Goal: Task Accomplishment & Management: Contribute content

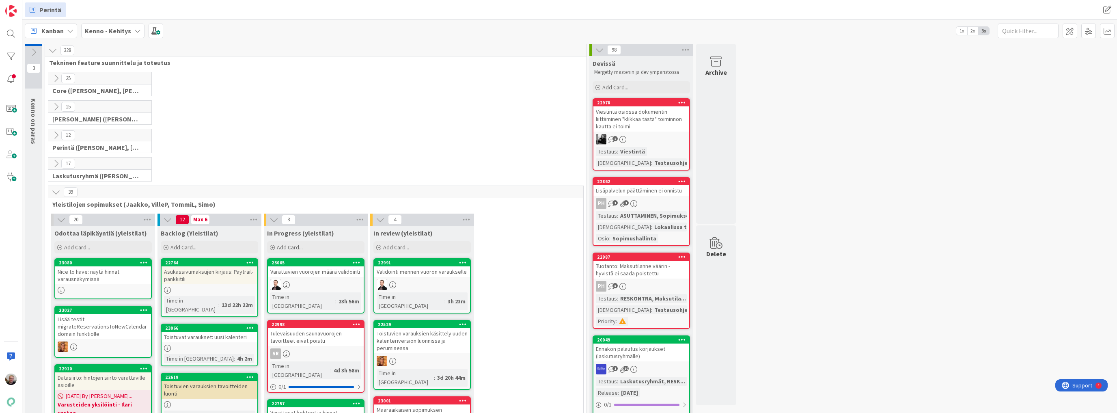
scroll to position [248, 0]
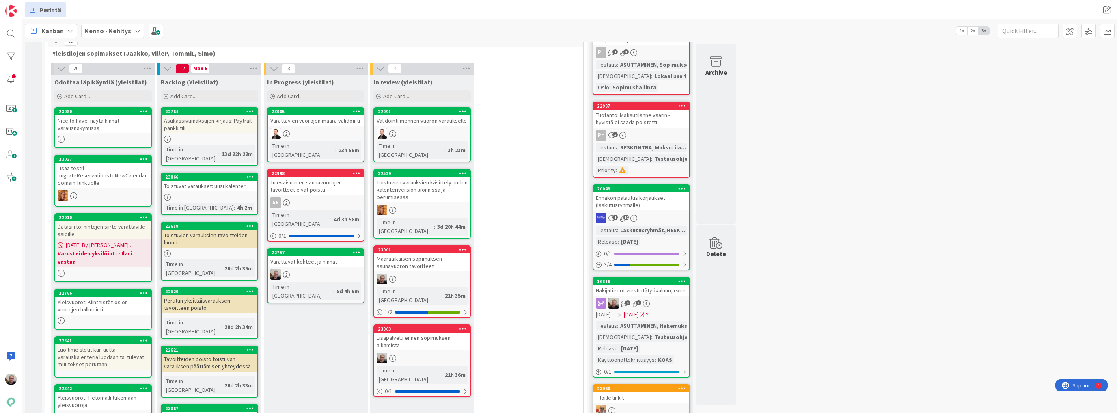
click at [333, 248] on link "22757 Varattavat kohteet ja hinnat Time in Column : 8d 4h 9m" at bounding box center [315, 275] width 97 height 55
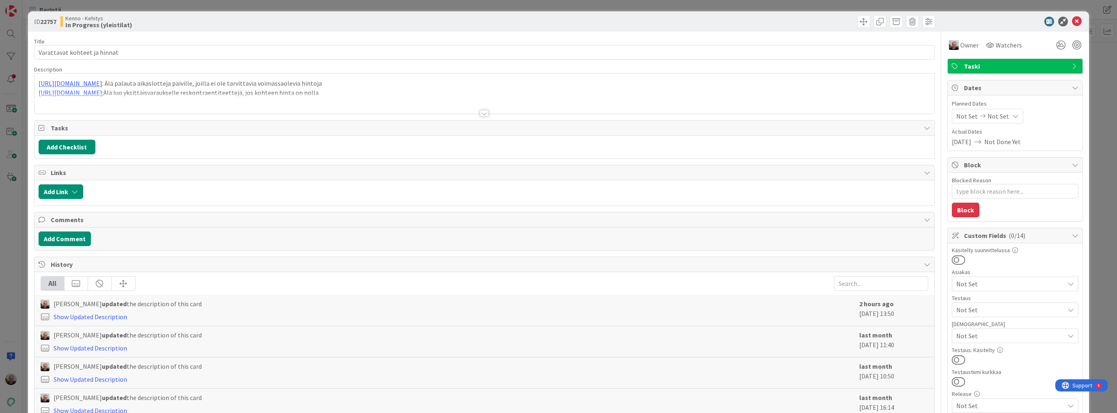
click at [409, 105] on div at bounding box center [485, 103] width 900 height 21
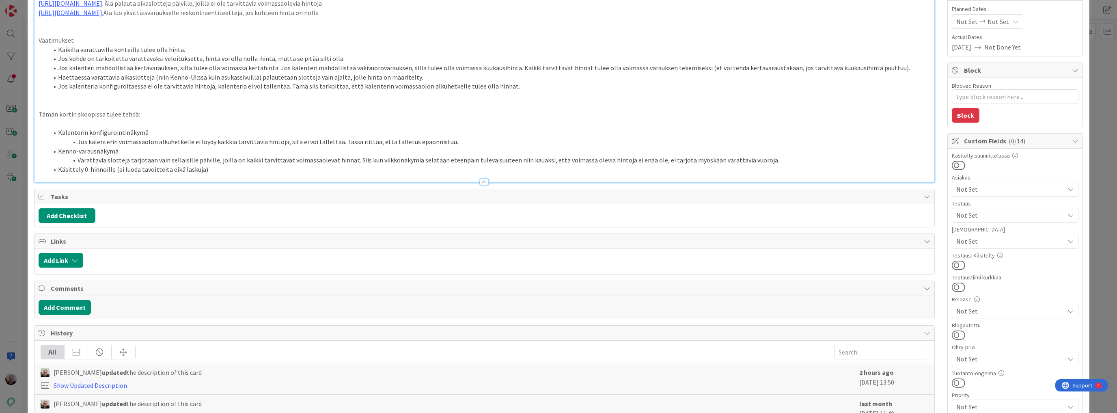
scroll to position [162, 0]
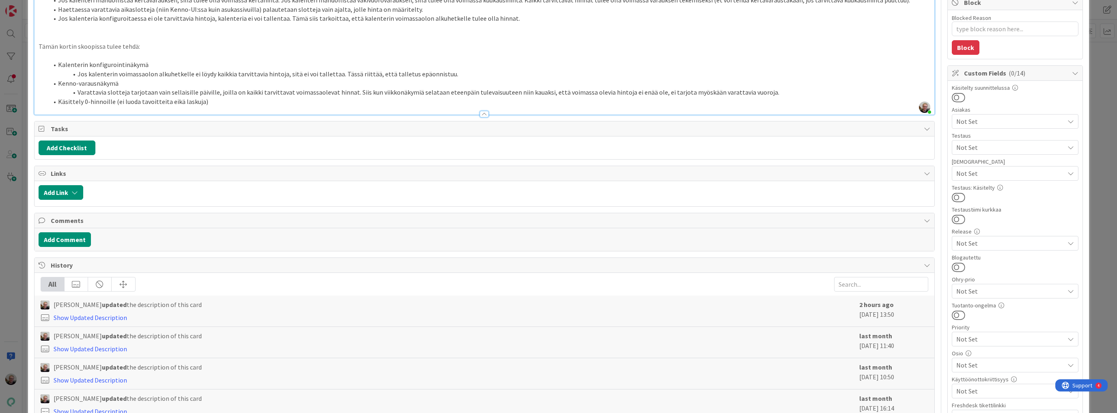
click at [241, 101] on li "Käsittely 0-hinnoille (ei luoda tavoitteita eikä laskuja)" at bounding box center [489, 101] width 882 height 9
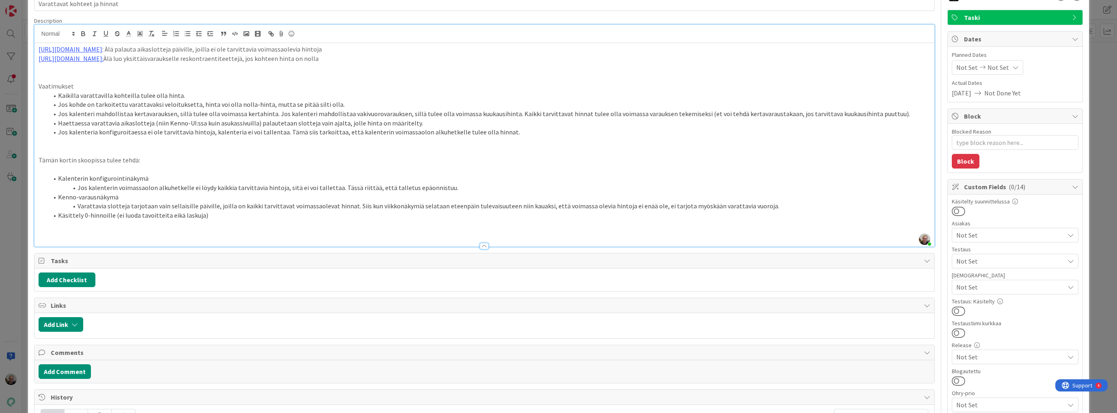
scroll to position [32, 0]
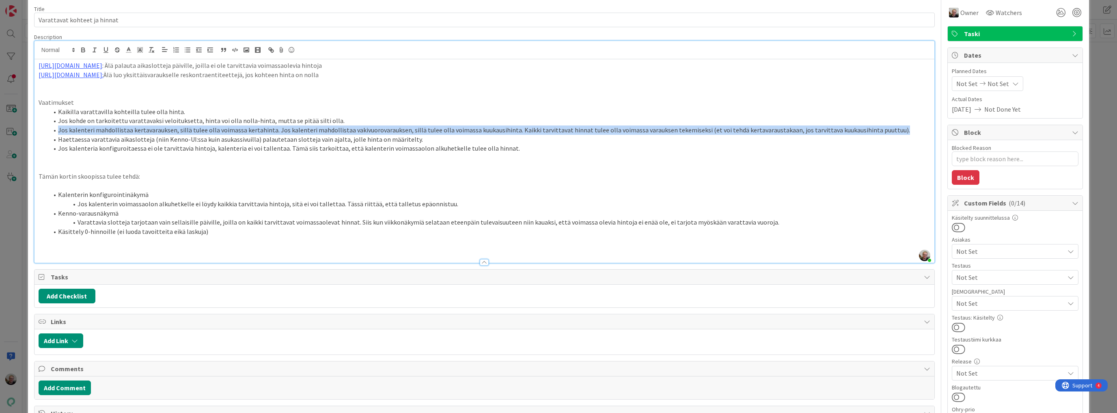
drag, startPoint x: 57, startPoint y: 129, endPoint x: 881, endPoint y: 130, distance: 823.8
click at [881, 130] on li "Jos kalenteri mahdollistaa kertavarauksen, sillä tulee olla voimassa kertahinta…" at bounding box center [489, 129] width 882 height 9
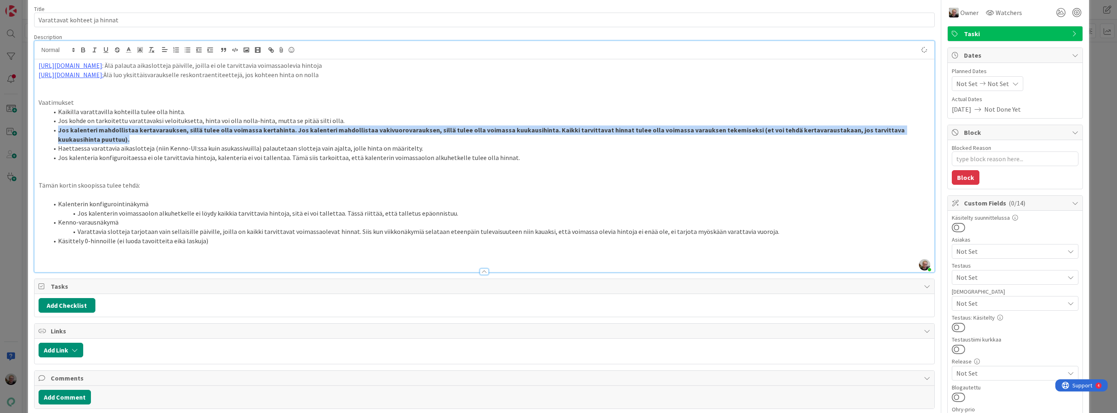
type textarea "x"
click at [99, 138] on li "Jos kalenteri mahdollistaa kertavarauksen, sillä tulee olla voimassa kertahinta…" at bounding box center [489, 134] width 882 height 18
drag, startPoint x: 57, startPoint y: 130, endPoint x: 82, endPoint y: 136, distance: 25.8
click at [82, 136] on strong "Jos kalenteri mahdollistaa kertavarauksen, sillä tulee olla voimassa kertahinta…" at bounding box center [482, 134] width 848 height 17
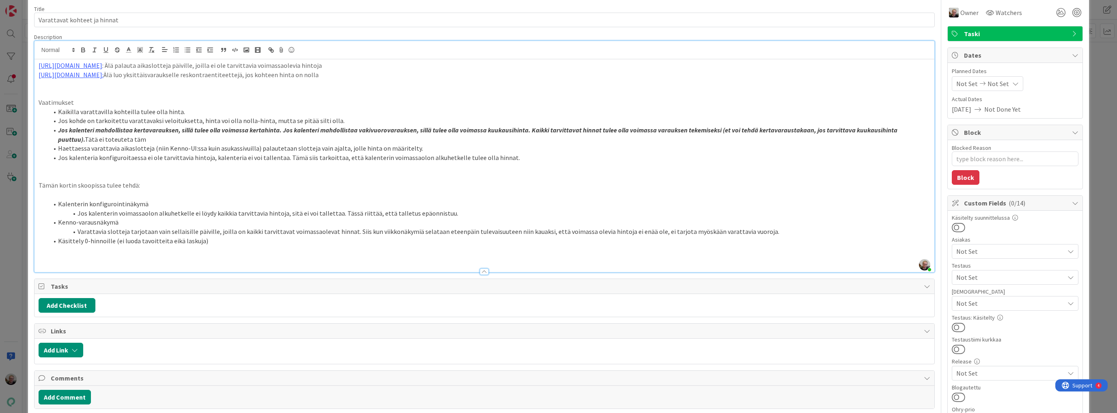
click at [125, 135] on li "Jos kalenteri mahdollistaa kertavarauksen, sillä tulee olla voimassa kertahinta…" at bounding box center [489, 134] width 882 height 18
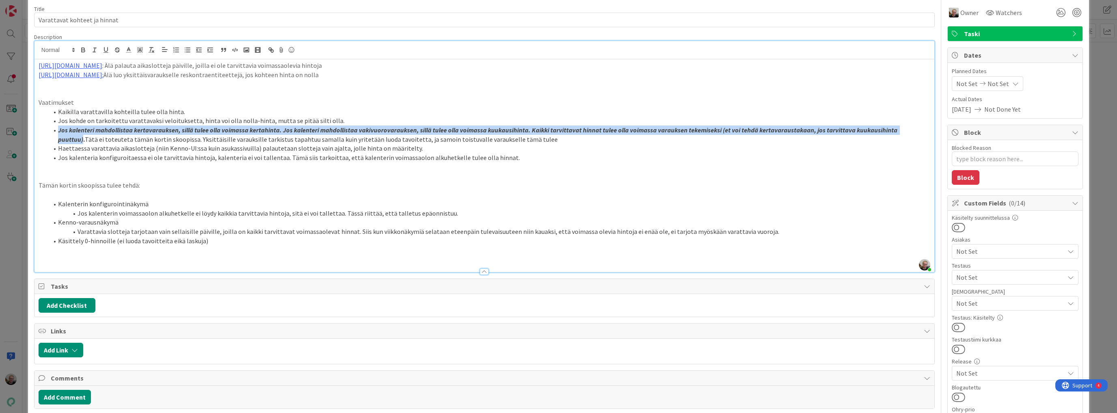
drag, startPoint x: 58, startPoint y: 130, endPoint x: 918, endPoint y: 128, distance: 859.1
click at [899, 128] on strong "Jos kalenteri mahdollistaa kertavarauksen, sillä tulee olla voimassa kertahinta…" at bounding box center [478, 134] width 841 height 17
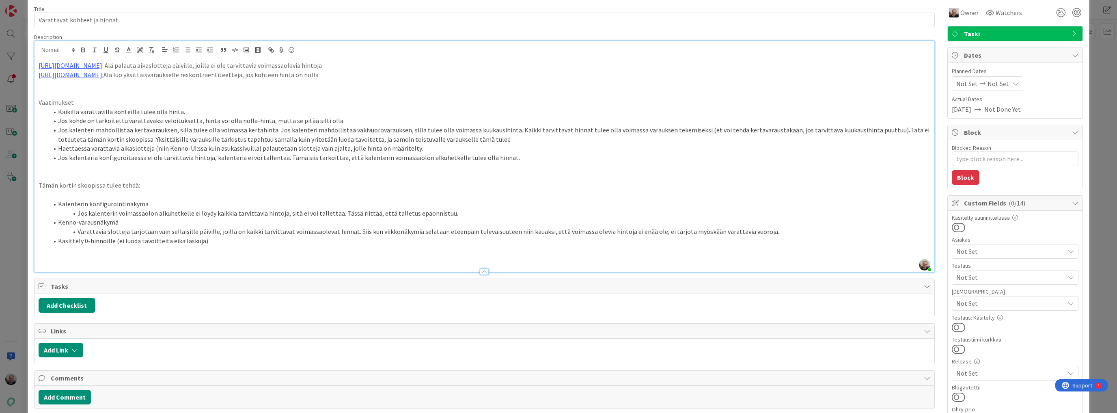
click at [883, 130] on li "Jos kalenteri mahdollistaa kertavarauksen, sillä tulee olla voimassa kertahinta…" at bounding box center [489, 134] width 882 height 18
click at [525, 143] on li "Jos kalenteri mahdollistaa kertavarauksen, sillä tulee olla voimassa kertahinta…" at bounding box center [489, 134] width 882 height 18
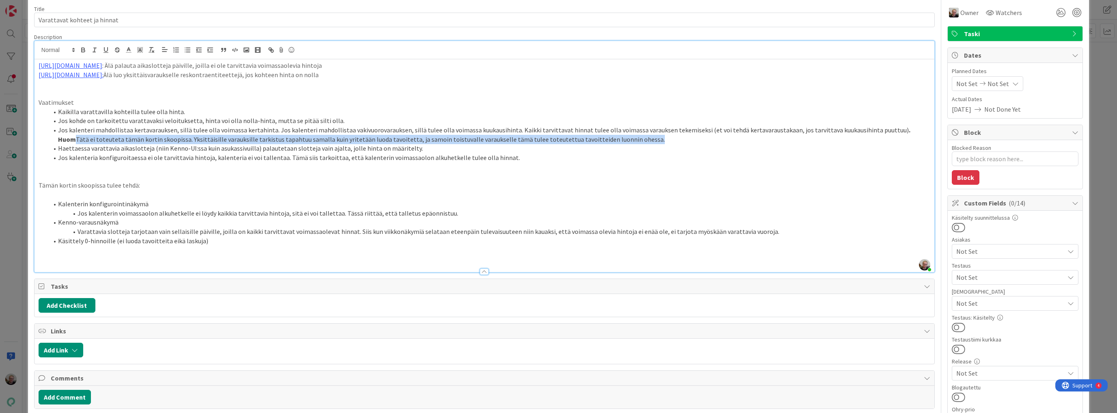
drag, startPoint x: 901, startPoint y: 127, endPoint x: 794, endPoint y: 132, distance: 107.3
click at [728, 138] on li "Jos kalenteri mahdollistaa kertavarauksen, sillä tulee olla voimassa kertahinta…" at bounding box center [489, 134] width 882 height 18
drag, startPoint x: 882, startPoint y: 131, endPoint x: 644, endPoint y: 137, distance: 237.6
click at [644, 137] on li "Jos kalenteri mahdollistaa kertavarauksen, sillä tulee olla voimassa kertahinta…" at bounding box center [489, 134] width 882 height 18
click at [437, 141] on em "Huom Tätä ei toteuteta tämän kortin skoopissa. Yksittäisille varauksille tarkis…" at bounding box center [493, 134] width 870 height 17
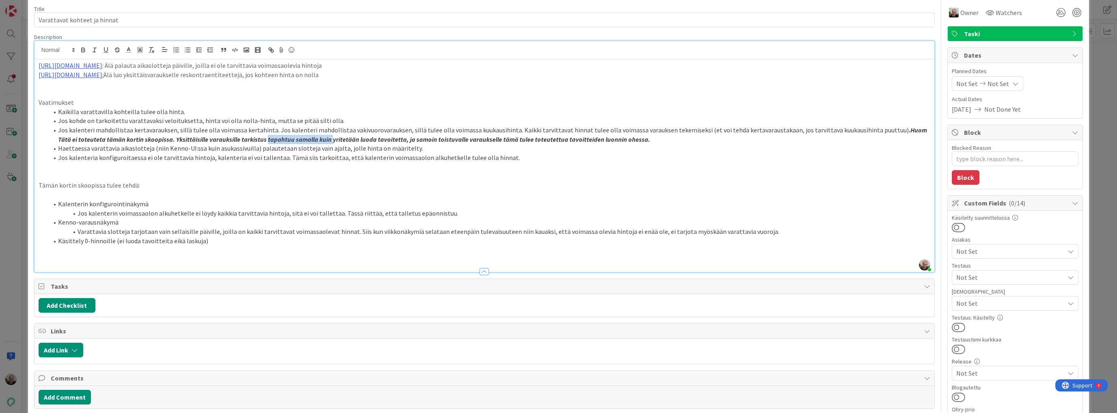
drag, startPoint x: 246, startPoint y: 139, endPoint x: 311, endPoint y: 136, distance: 65.4
click at [311, 136] on em "Huom Tätä ei toteuteta tämän kortin skoopissa. Yksittäisille varauksille tarkis…" at bounding box center [493, 134] width 870 height 17
click at [335, 146] on li "Haettaessa varattavia aikaslotteja (niin Kenno-UI:ssa kuin asukassivuilla) pala…" at bounding box center [489, 148] width 882 height 9
click at [416, 159] on li "Jos kalenteria konfiguroitaessa ei ole tarvittavia hintoja, kalenteria ei voi t…" at bounding box center [489, 157] width 882 height 9
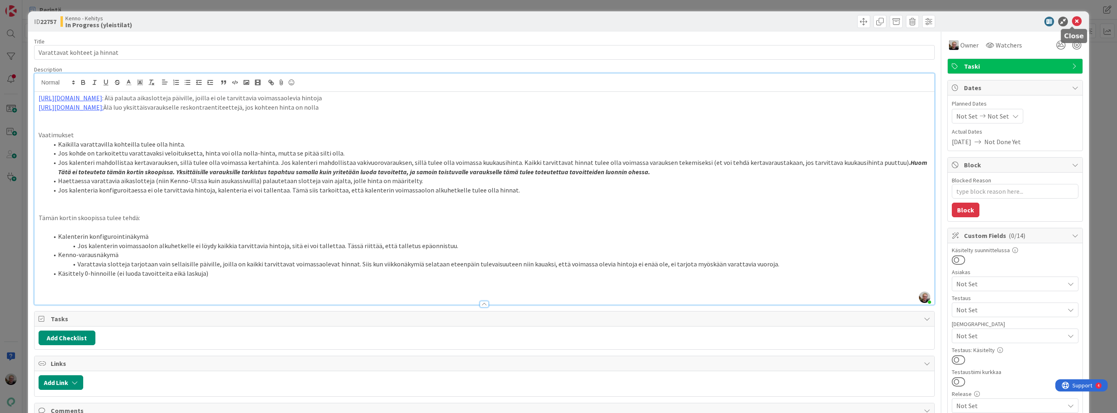
click at [1072, 20] on icon at bounding box center [1077, 22] width 10 height 10
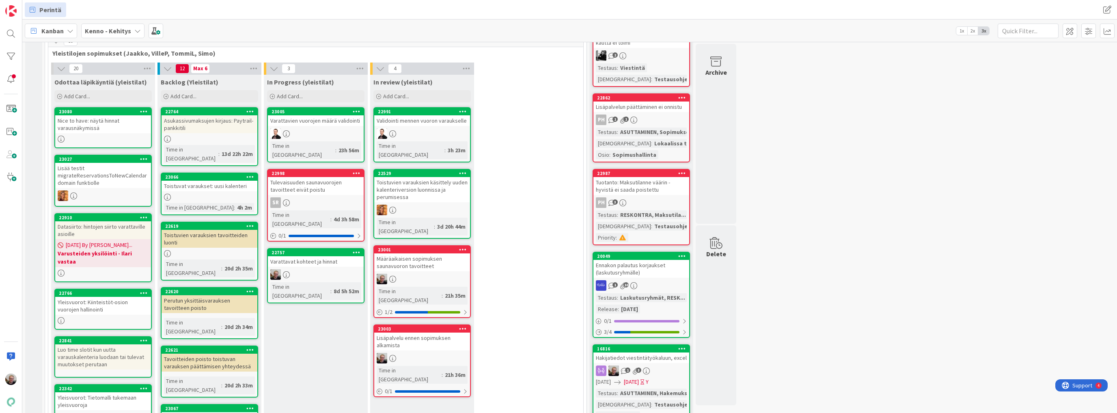
click at [321, 256] on div "Varattavat kohteet ja hinnat" at bounding box center [316, 261] width 96 height 11
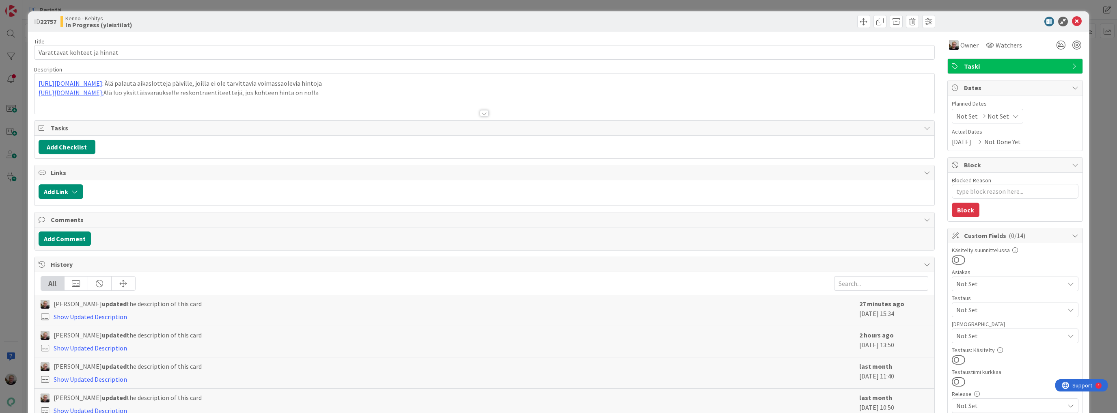
click at [437, 95] on div at bounding box center [485, 103] width 900 height 21
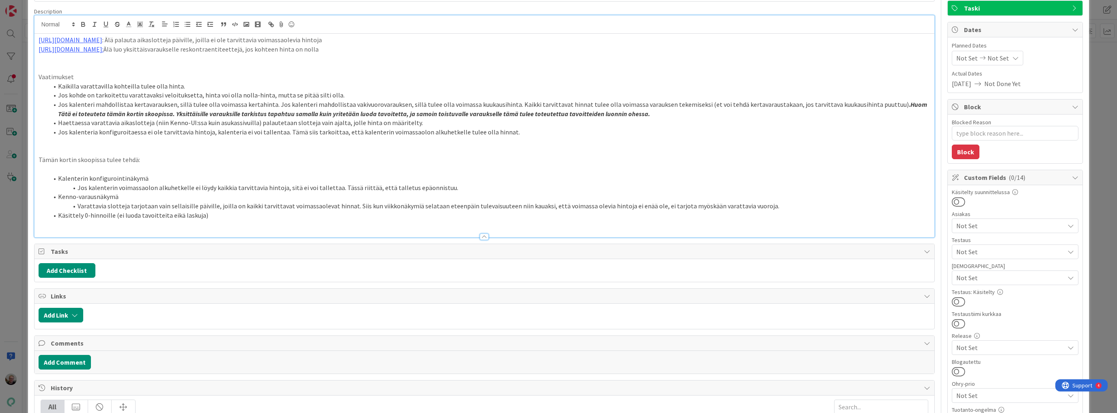
scroll to position [65, 0]
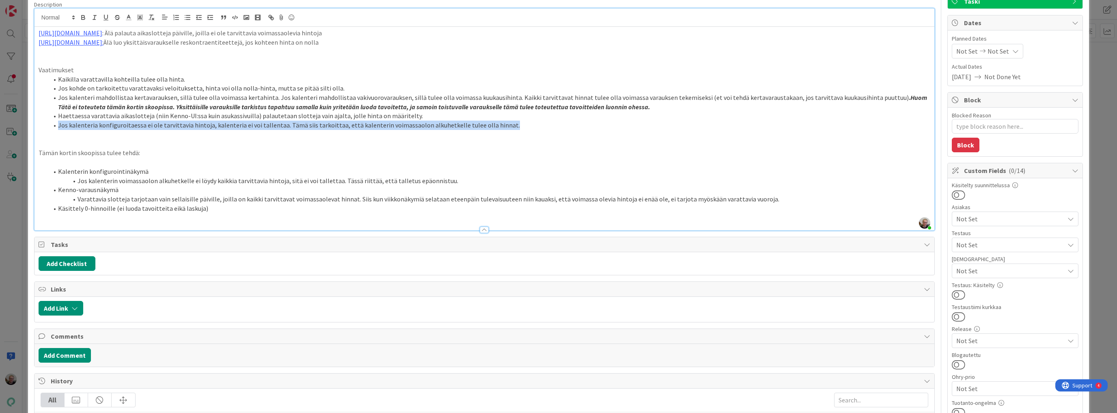
drag, startPoint x: 59, startPoint y: 126, endPoint x: 514, endPoint y: 125, distance: 455.1
click at [514, 125] on li "Jos kalenteria konfiguroitaessa ei ole tarvittavia hintoja, kalenteria ei voi t…" at bounding box center [489, 125] width 882 height 9
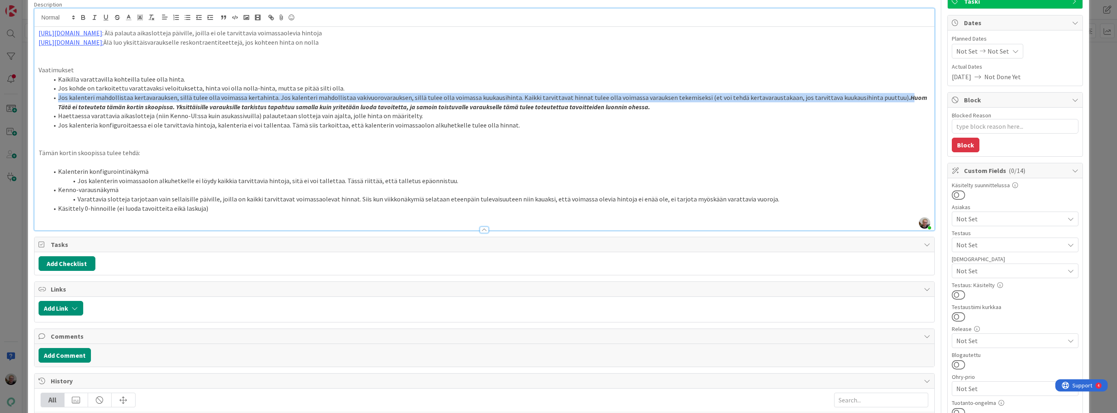
drag, startPoint x: 57, startPoint y: 100, endPoint x: 887, endPoint y: 95, distance: 830.3
click at [887, 95] on li "Jos kalenteri mahdollistaa kertavarauksen, sillä tulee olla voimassa kertahinta…" at bounding box center [489, 102] width 882 height 18
click at [329, 94] on li "Jos kalenteri mahdollistaa kertavarauksen, sillä tulee olla voimassa kertahinta…" at bounding box center [489, 102] width 882 height 18
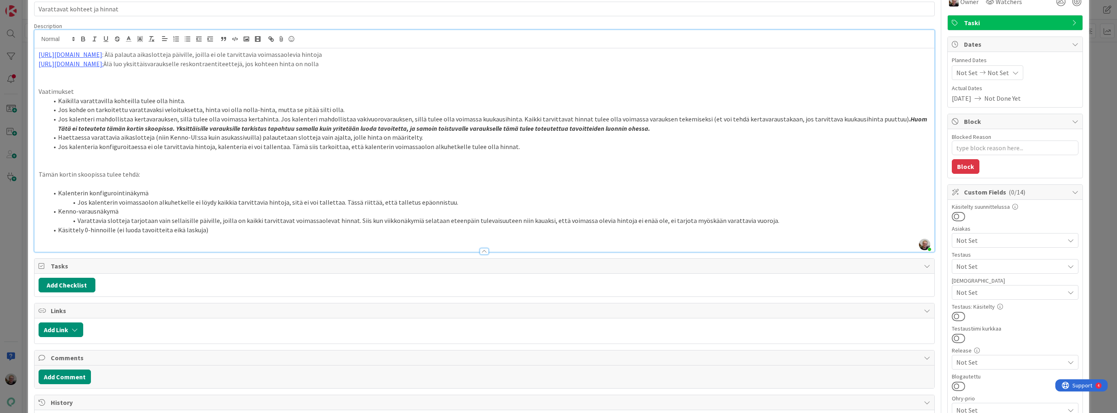
scroll to position [0, 0]
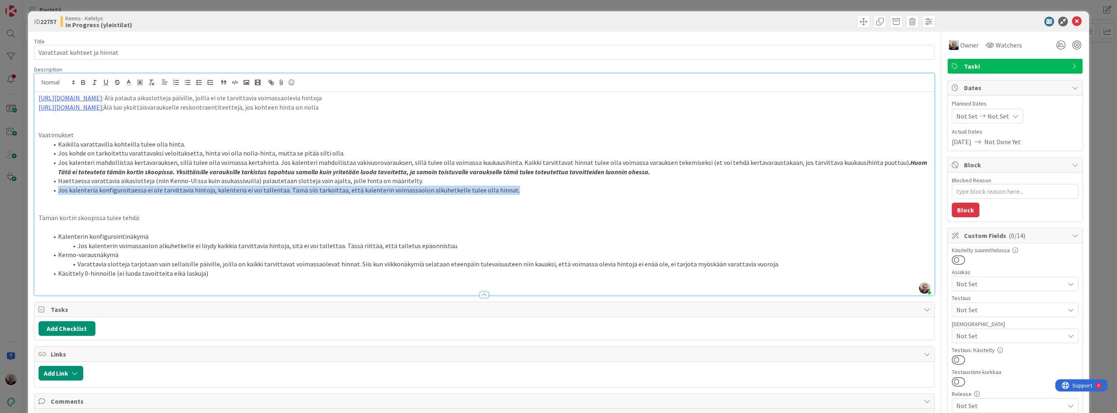
drag, startPoint x: 58, startPoint y: 191, endPoint x: 497, endPoint y: 194, distance: 439.7
click at [497, 194] on li "Jos kalenteria konfiguroitaessa ei ole tarvittavia hintoja, kalenteria ei voi t…" at bounding box center [489, 190] width 882 height 9
copy li "Jos kalenteria konfiguroitaessa ei ole tarvittavia hintoja, kalenteria ei voi t…"
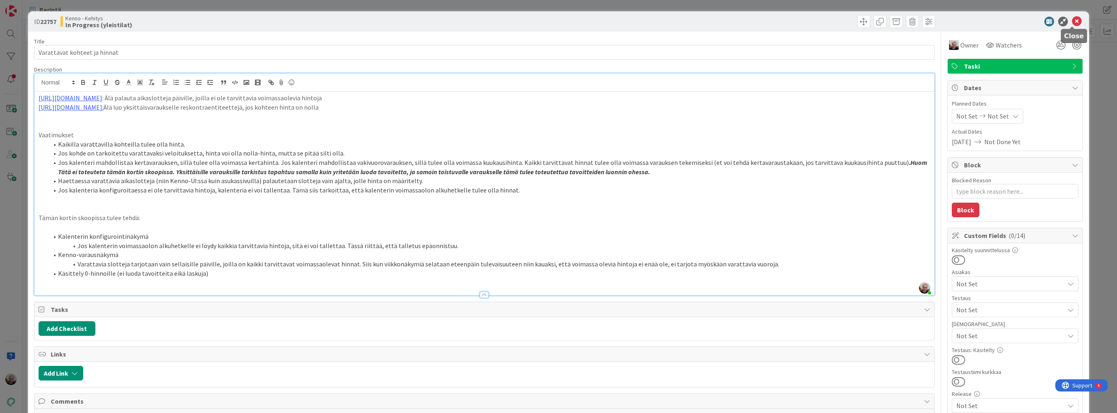
click at [1073, 23] on icon at bounding box center [1077, 22] width 10 height 10
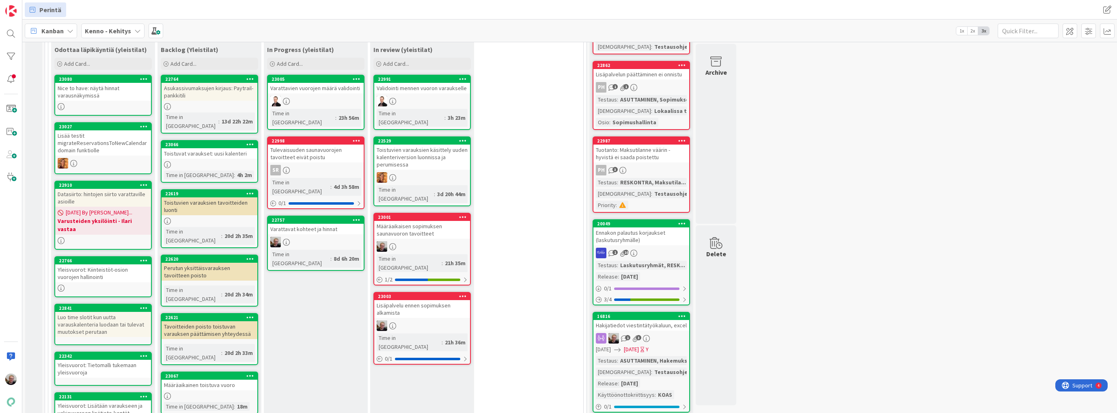
scroll to position [86, 0]
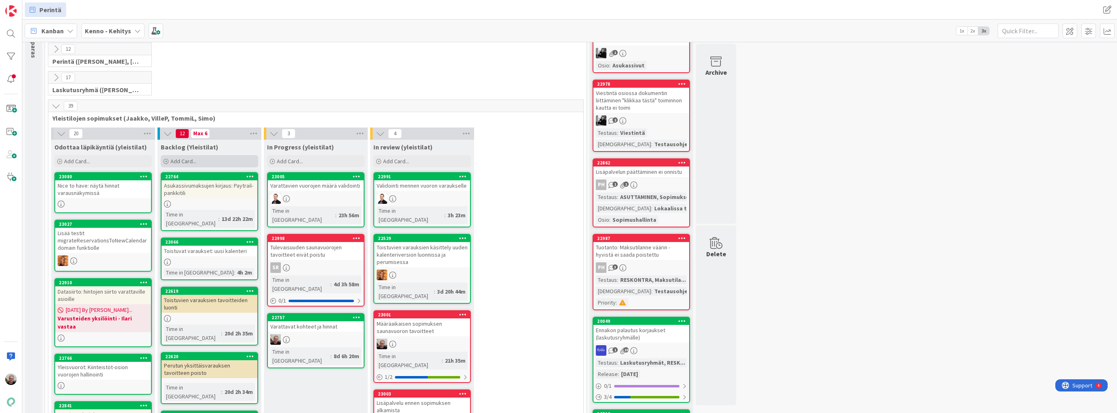
click at [217, 162] on div "Add Card..." at bounding box center [209, 161] width 97 height 12
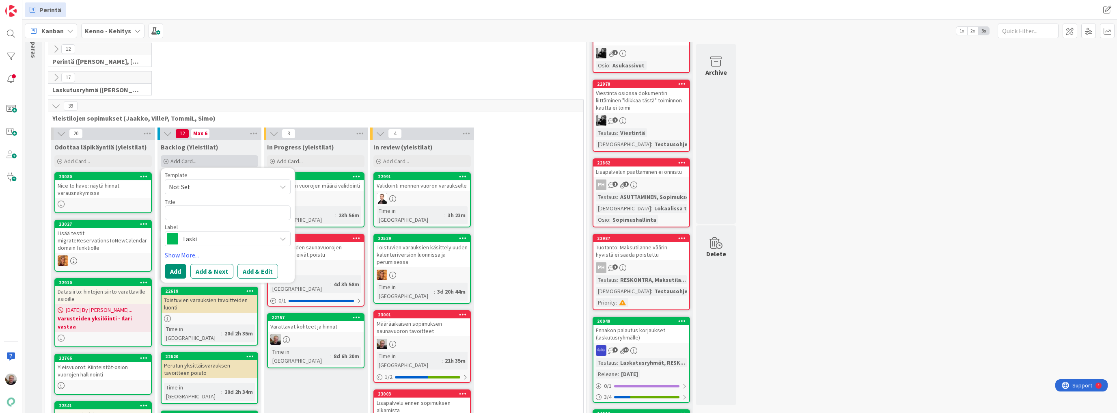
type textarea "x"
type textarea "K"
type textarea "x"
type textarea "Ka"
type textarea "x"
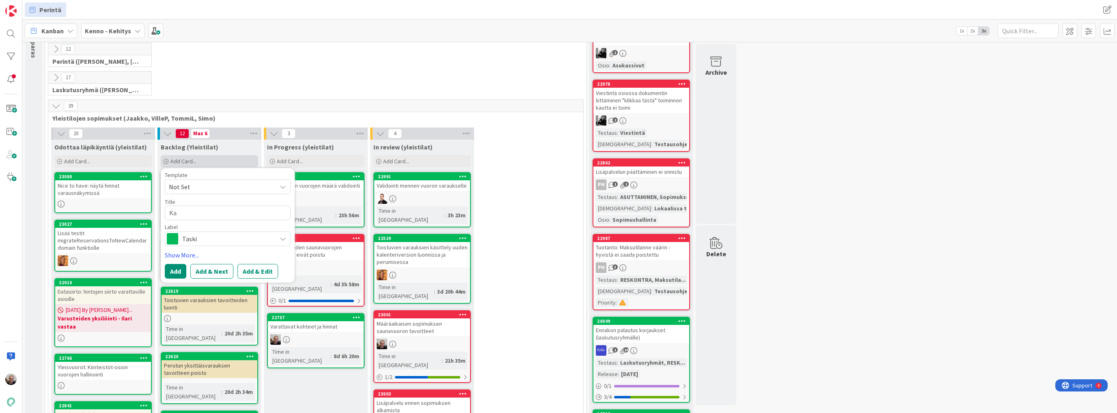
type textarea "Kal"
type textarea "x"
type textarea "Kale"
type textarea "x"
type textarea "Kalen"
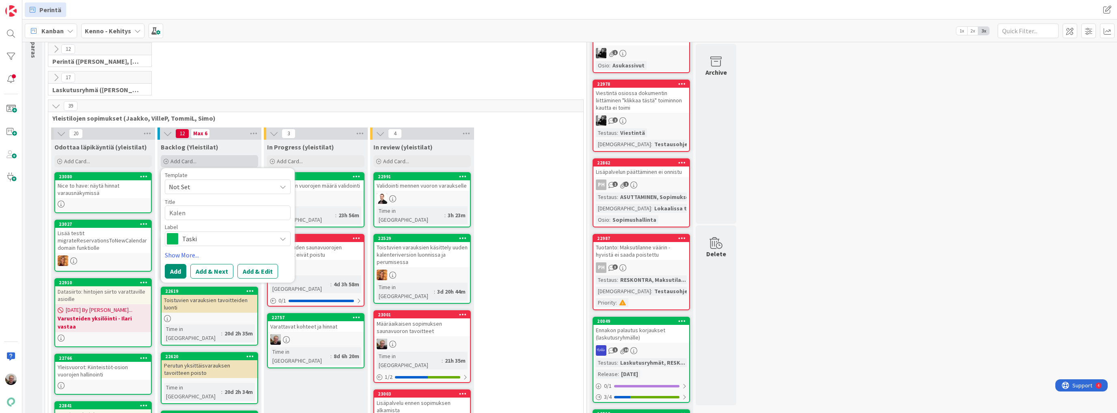
type textarea "x"
type textarea "Kalent"
type textarea "x"
type textarea "Kalente"
type textarea "x"
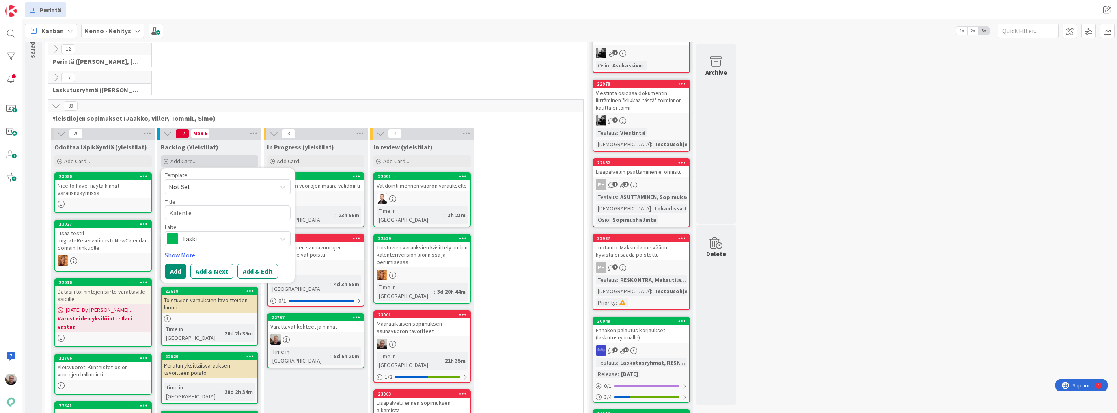
type textarea "Kalenter"
type textarea "x"
type textarea "Kalenteri"
type textarea "x"
type textarea "Kalenteria"
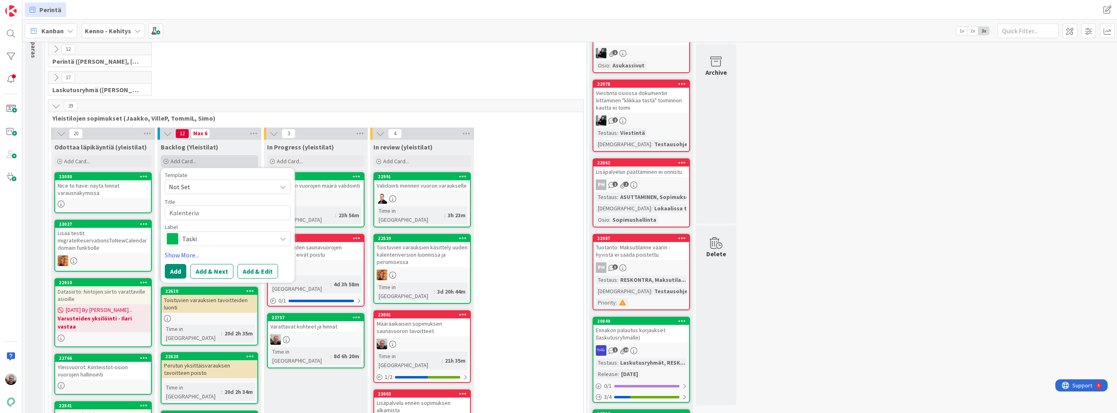
type textarea "x"
type textarea "Kalenteria"
type textarea "x"
type textarea "Kalenteria e"
type textarea "x"
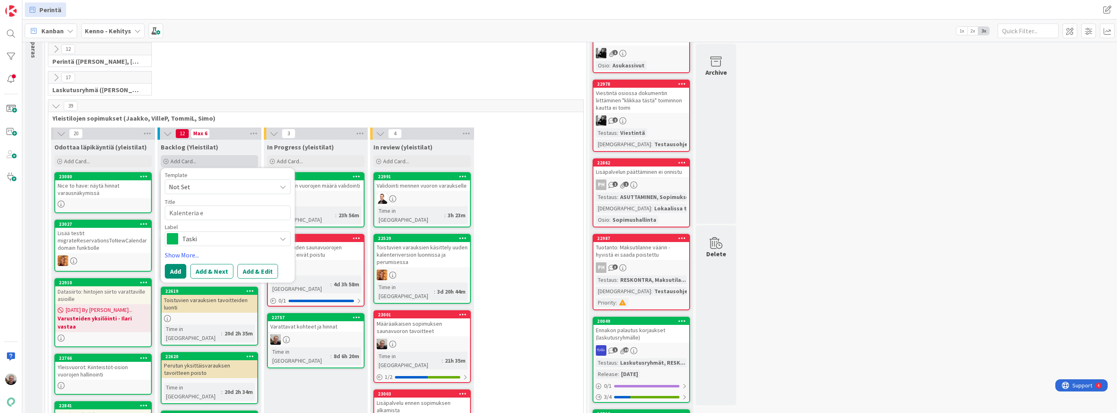
type textarea "Kalenteria ei"
type textarea "x"
type textarea "Kalenteria ei"
type textarea "x"
type textarea "Kalenteria ei vo"
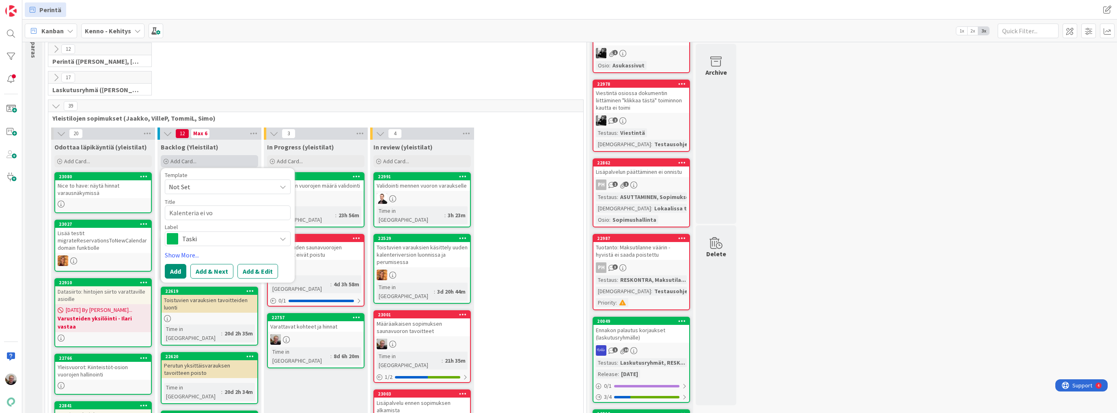
type textarea "x"
type textarea "Kalenteria ei voi"
type textarea "x"
type textarea "Kalenteria ei voi t"
type textarea "x"
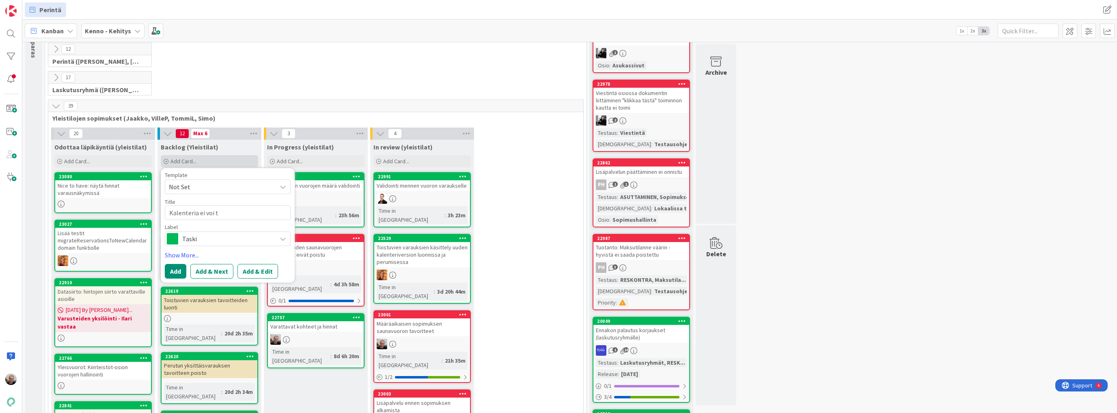
type textarea "Kalenteria ei voi ta"
type textarea "x"
type textarea "Kalenteria ei voi tal"
type textarea "x"
type textarea "Kalenteria ei voi tall"
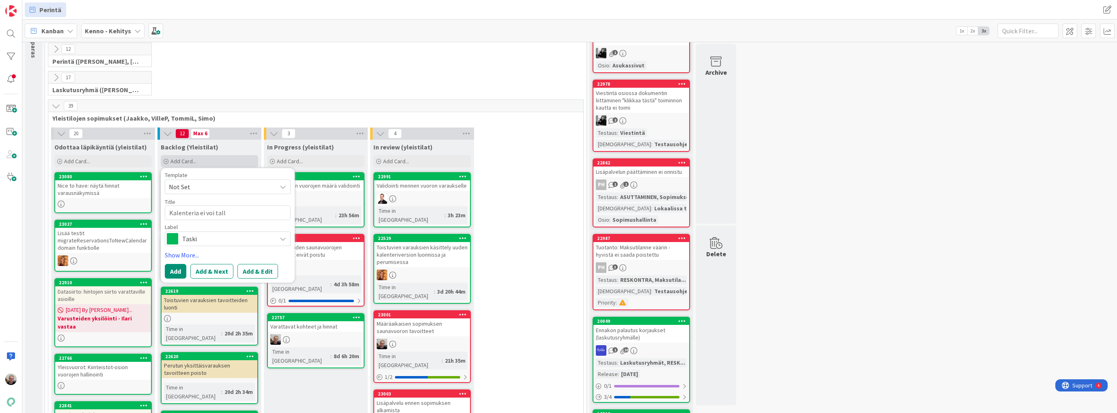
type textarea "x"
type textarea "Kalenteria ei voi talle"
type textarea "x"
type textarea "Kalenteria ei voi tallet"
type textarea "x"
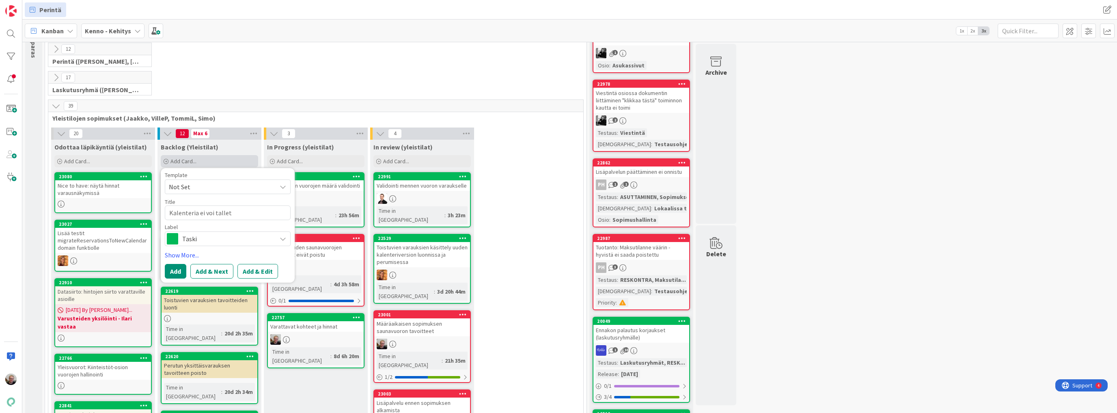
type textarea "Kalenteria ei voi tallett"
type textarea "x"
type textarea "Kalenteria ei voi talletta"
type textarea "x"
type textarea "Kalenteria ei voi tallettaa"
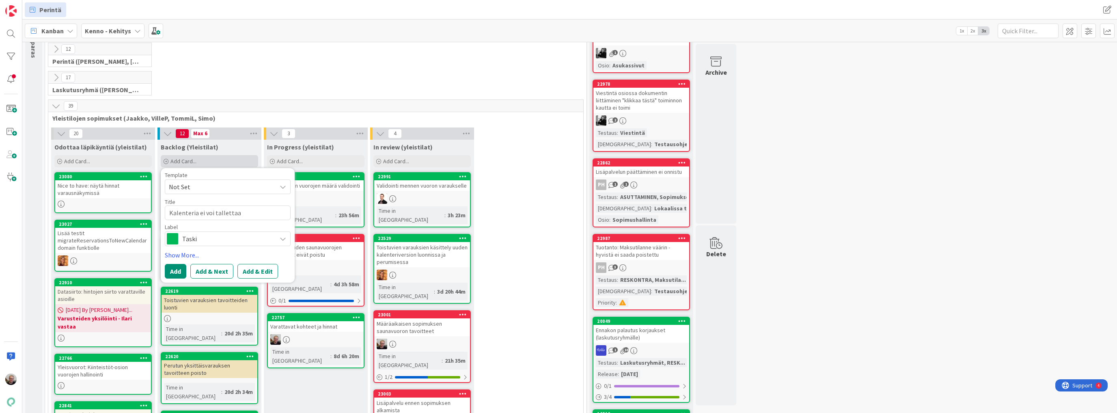
type textarea "x"
type textarea "Kalenteria ei voi tallettaa,"
type textarea "x"
type textarea "Kalenteria ei voi tallettaa,"
type textarea "x"
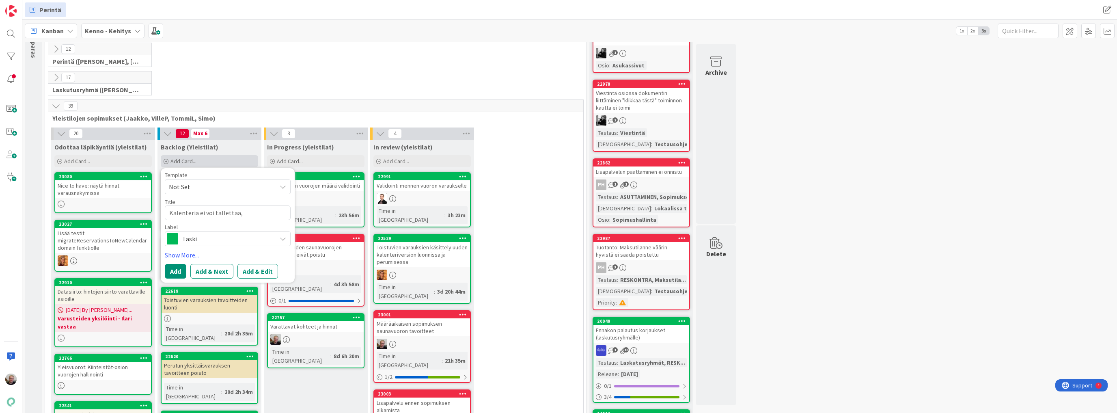
type textarea "Kalenteria ei voi tallettaa, j"
type textarea "x"
type textarea "Kalenteria ei voi tallettaa, jo"
type textarea "x"
type textarea "Kalenteria ei voi tallettaa, jos"
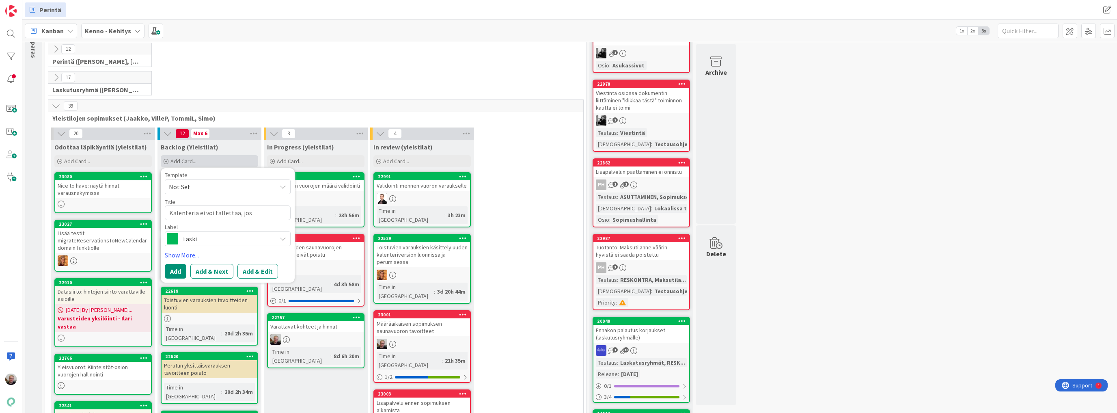
type textarea "x"
type textarea "Kalenteria ei voi tallettaa, jos"
type textarea "x"
type textarea "Kalenteria ei voi tallettaa, jos s"
type textarea "x"
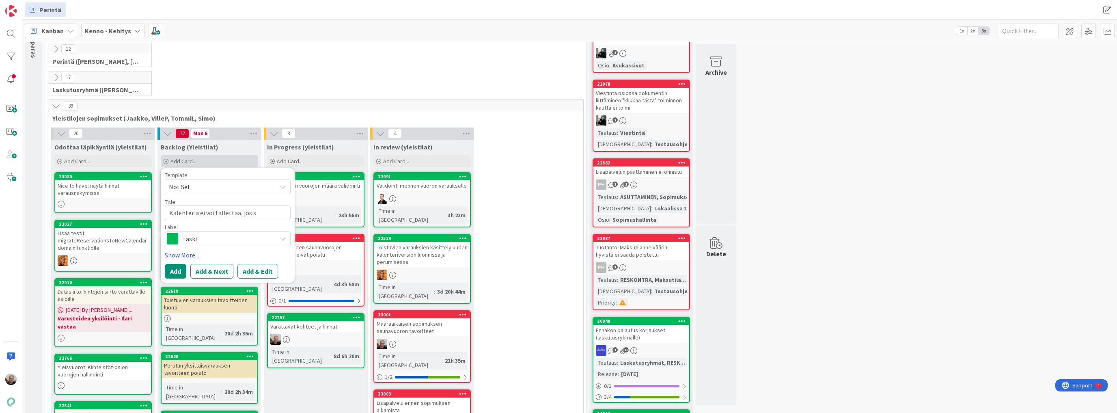
type textarea "Kalenteria ei voi tallettaa, jos se"
type textarea "x"
type textarea "Kalenteria ei voi tallettaa, jos sen"
type textarea "x"
type textarea "Kalenteria ei voi tallettaa, jos sen"
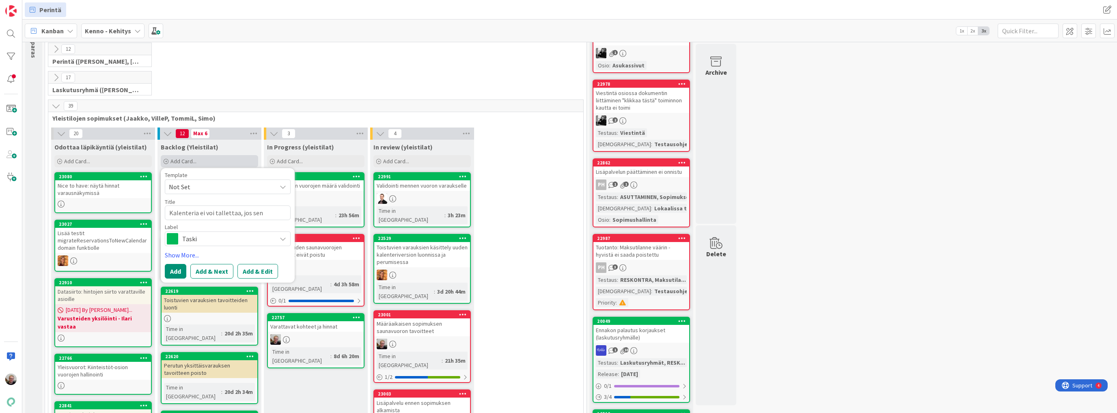
type textarea "x"
type textarea "Kalenteria ei voi tallettaa, jos sen a"
type textarea "x"
type textarea "Kalenteria ei voi tallettaa, jos sen al"
type textarea "x"
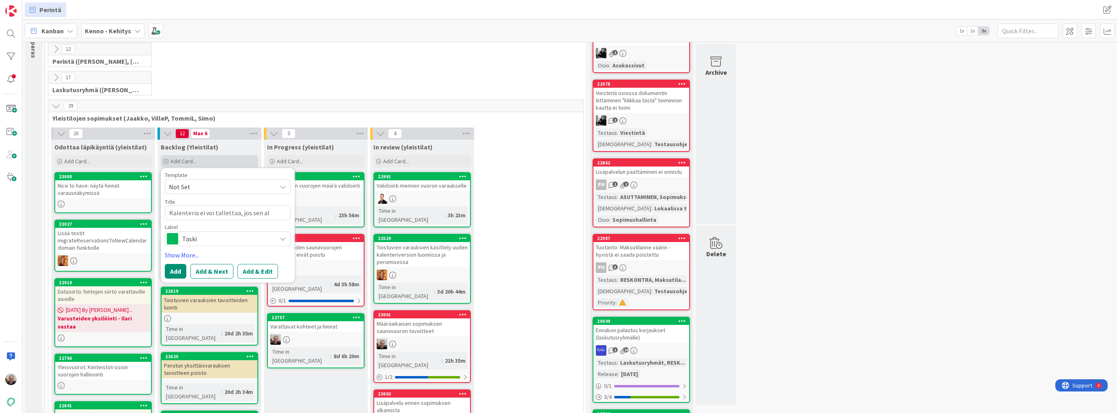
type textarea "Kalenteria ei voi tallettaa, jos sen alk"
type textarea "x"
type textarea "Kalenteria ei voi tallettaa, jos sen alku"
type textarea "x"
type textarea "Kalenteria ei voi tallettaa, jos sen alkuhe"
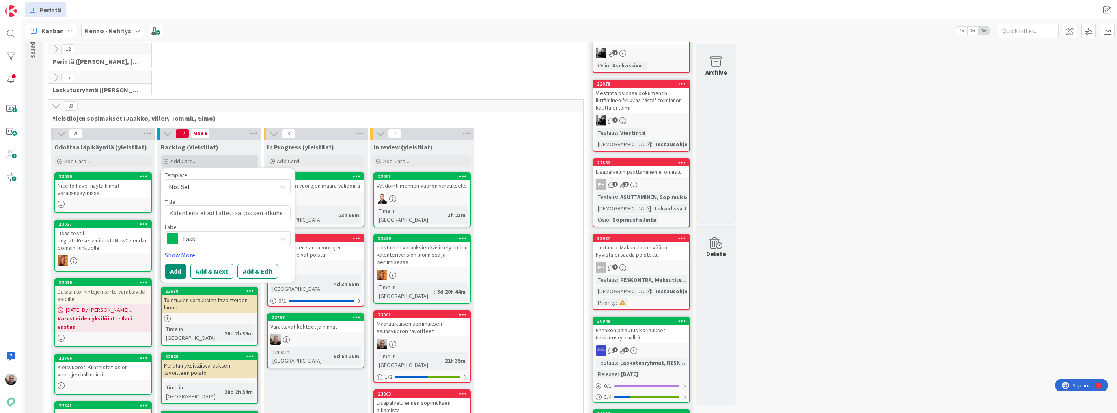
type textarea "x"
type textarea "Kalenteria ei voi tallettaa, jos sen alkuhet"
type textarea "x"
type textarea "Kalenteria ei voi tallettaa, jos sen alkuhetk"
type textarea "x"
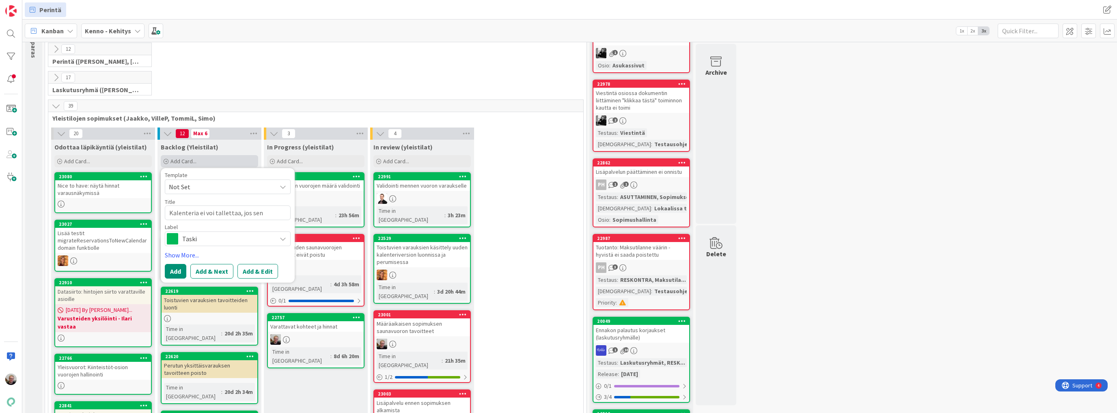
type textarea "Kalenteria ei voi tallettaa, jos sen alkuhetke"
type textarea "x"
type textarea "Kalenteria ei voi tallettaa, jos sen alkuhetkel"
type textarea "x"
type textarea "Kalenteria ei voi tallettaa, jos sen alkuhetkell"
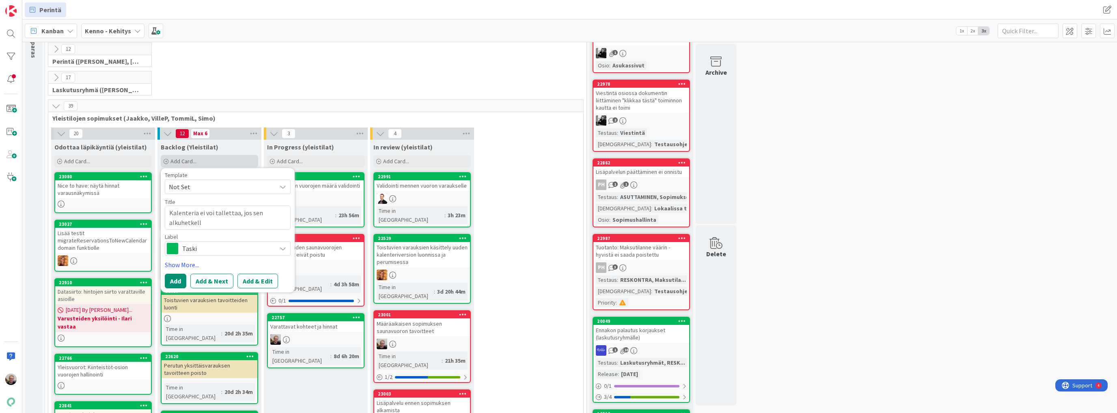
type textarea "x"
type textarea "Kalenteria ei voi tallettaa, jos sen alkuhetkellä"
type textarea "x"
type textarea "Kalenteria ei voi tallettaa, jos sen alkuhetkellä"
type textarea "x"
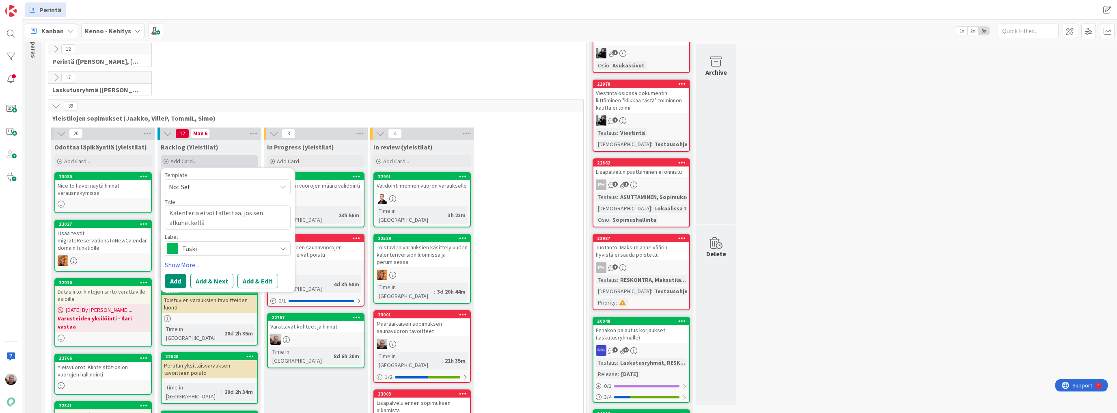
type textarea "Kalenteria ei voi tallettaa, jos sen alkuhetkellä e"
type textarea "x"
type textarea "Kalenteria ei voi tallettaa, jos sen alkuhetkellä ei"
type textarea "x"
type textarea "Kalenteria ei voi tallettaa, jos sen alkuhetkellä ei"
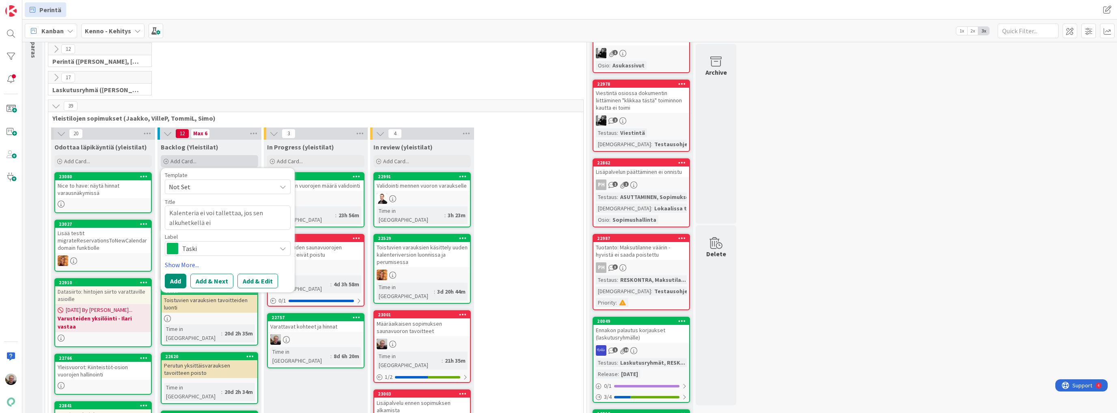
type textarea "x"
type textarea "Kalenteria ei voi tallettaa, jos sen alkuhetkellä ei o"
type textarea "x"
type textarea "Kalenteria ei voi tallettaa, jos sen alkuhetkellä ei ol"
type textarea "x"
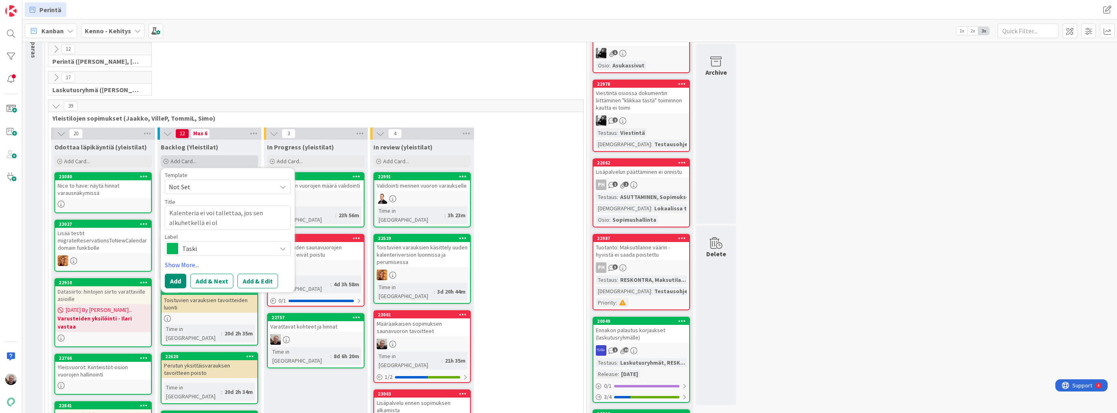
type textarea "Kalenteria ei voi tallettaa, jos sen alkuhetkellä ei ole"
type textarea "x"
type textarea "Kalenteria ei voi tallettaa, jos sen alkuhetkellä ei ole"
type textarea "x"
type textarea "Kalenteria ei voi tallettaa, jos sen alkuhetkellä ei ole v"
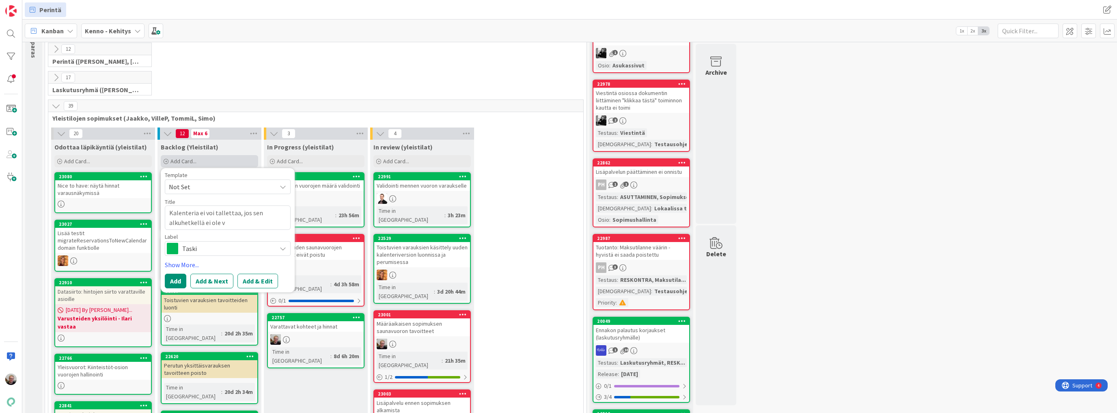
type textarea "x"
type textarea "Kalenteria ei voi tallettaa, jos sen alkuhetkellä ei ole vu"
type textarea "x"
type textarea "Kalenteria ei voi tallettaa, jos sen alkuhetkellä ei ole vuo"
type textarea "x"
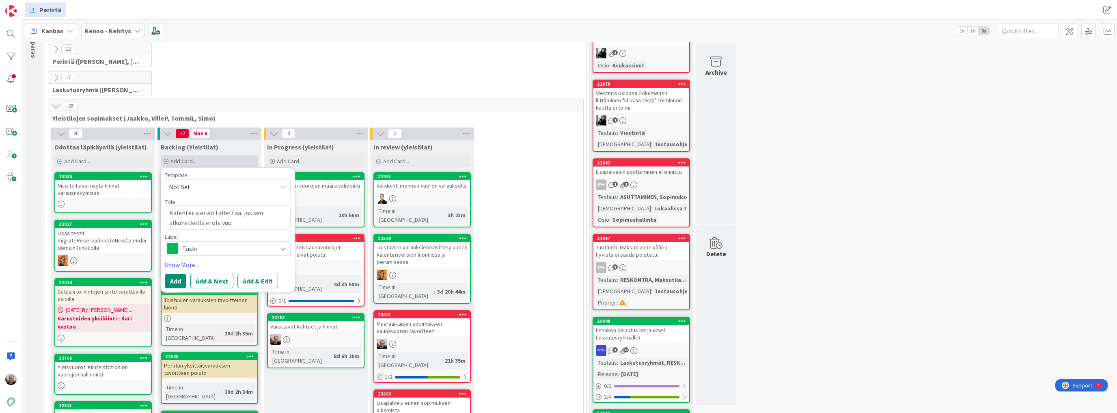
type textarea "Kalenteria ei voi tallettaa, jos sen alkuhetkellä ei ole vu"
type textarea "x"
type textarea "Kalenteria ei voi tallettaa, jos sen alkuhetkellä ei ole v"
type textarea "x"
type textarea "Kalenteria ei voi tallettaa, jos sen alkuhetkellä ei ole vo"
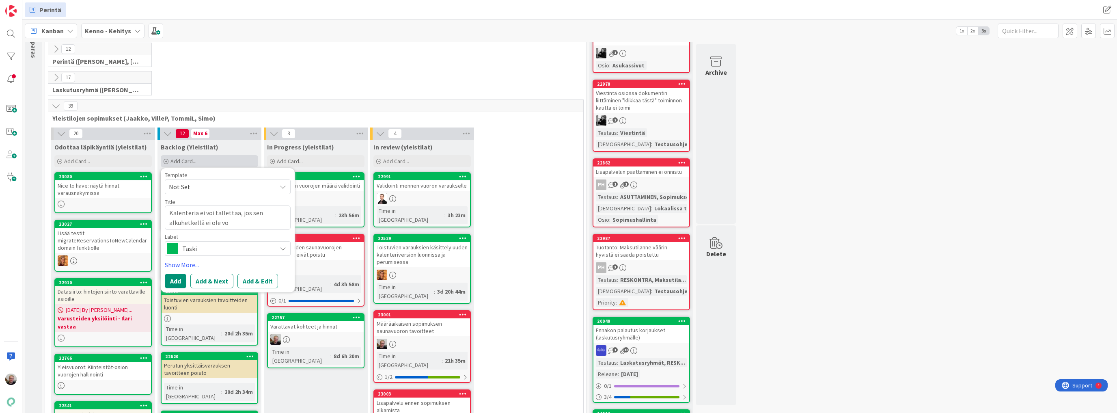
type textarea "x"
type textarea "Kalenteria ei voi tallettaa, jos sen alkuhetkellä ei ole voi"
type textarea "x"
type textarea "Kalenteria ei voi tallettaa, jos sen alkuhetkellä ei ole v"
type textarea "x"
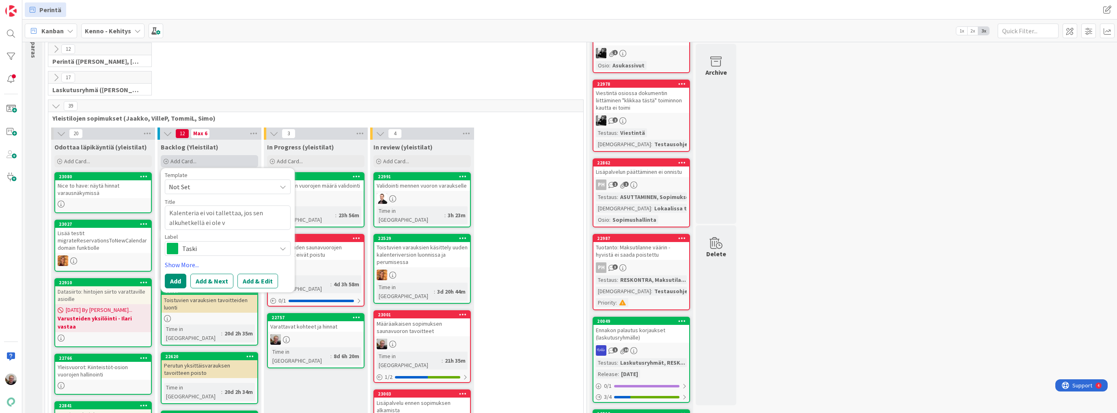
type textarea "Kalenteria ei voi tallettaa, jos sen alkuhetkellä ei ole"
type textarea "x"
type textarea "Kalenteria ei voi tallettaa, jos sen alkuhetkellä ei ole"
type textarea "x"
type textarea "Kalenteria ei voi tallettaa, jos sen alkuhetkellä ei ol"
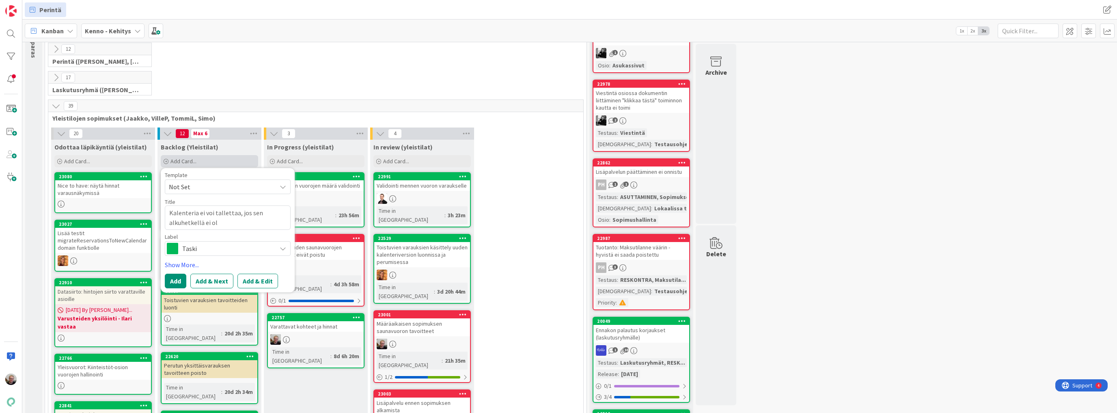
type textarea "x"
type textarea "Kalenteria ei voi tallettaa, jos sen alkuhetkellä ei o"
type textarea "x"
type textarea "Kalenteria ei voi tallettaa, jos sen alkuhetkellä ei"
type textarea "x"
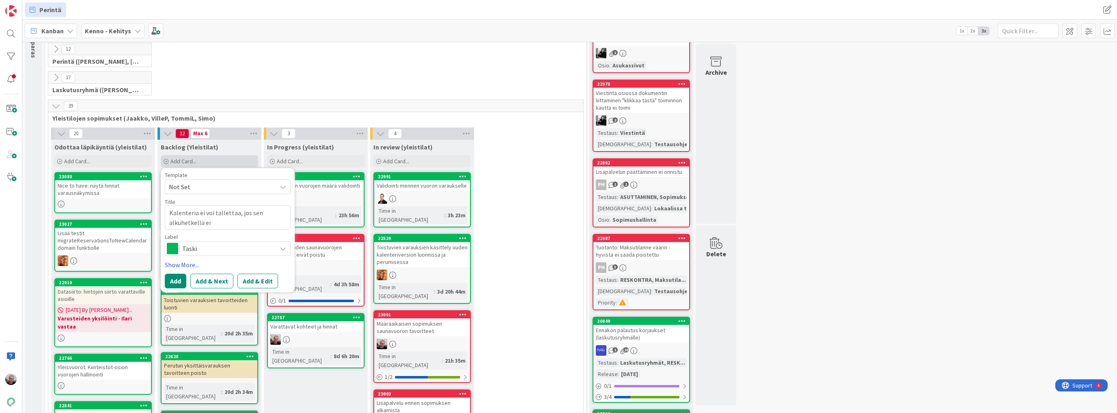
type textarea "Kalenteria ei voi tallettaa, jos sen alkuhetkellä ei"
type textarea "x"
type textarea "Kalenteria ei voi tallettaa, jos sen alkuhetkellä"
type textarea "x"
type textarea "Kalenteria ei voi tallettaa, jos sen alkuhetkellä i"
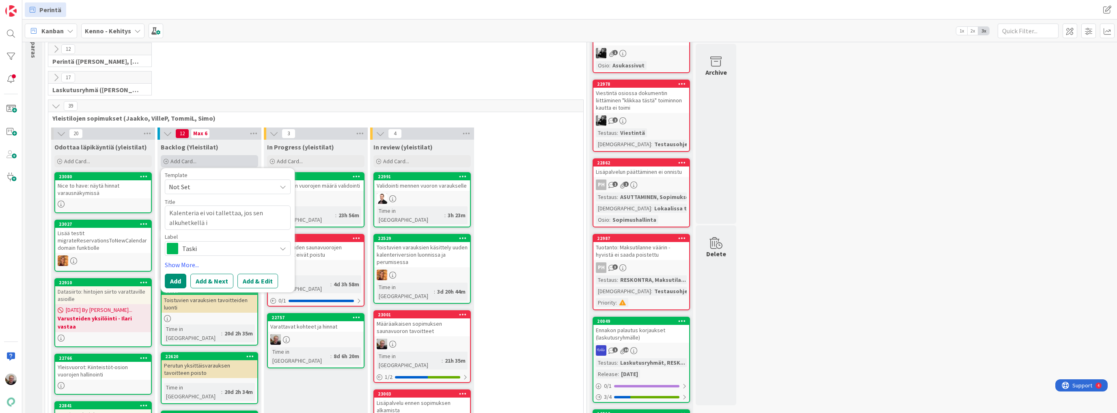
type textarea "x"
type textarea "Kalenteria ei voi tallettaa, jos sen alkuhetkellä"
type textarea "x"
type textarea "Kalenteria ei voi tallettaa, jos sen alkuhetkellä e"
type textarea "x"
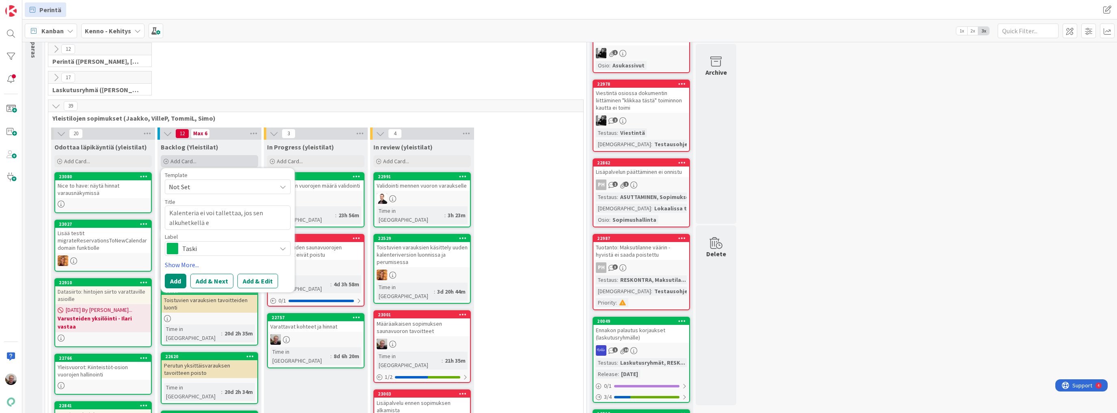
type textarea "Kalenteria ei voi tallettaa, jos sen alkuhetkellä ei"
type textarea "x"
type textarea "Kalenteria ei voi tallettaa, jos sen alkuhetkellä ei"
type textarea "x"
type textarea "Kalenteria ei voi tallettaa, jos sen alkuhetkellä ei o"
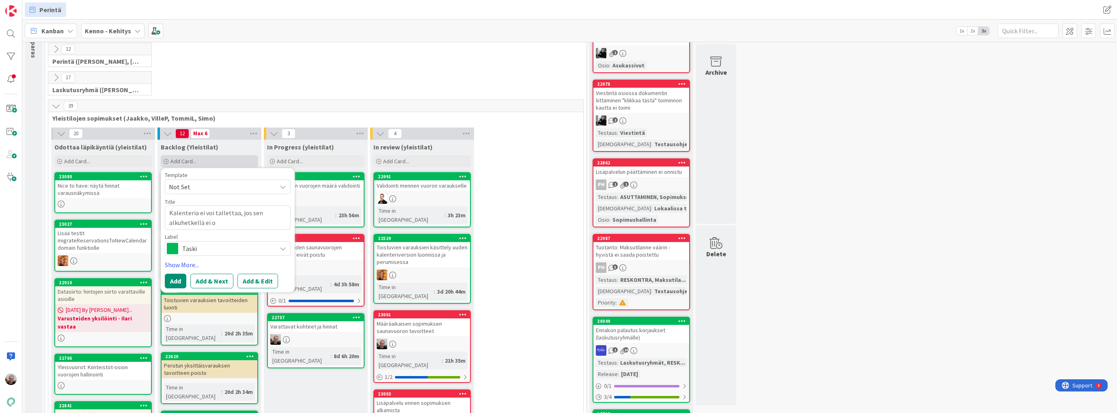
type textarea "x"
type textarea "Kalenteria ei voi tallettaa, jos sen alkuhetkellä ei ol"
type textarea "x"
type textarea "Kalenteria ei voi tallettaa, jos sen alkuhetkellä ei ole"
type textarea "x"
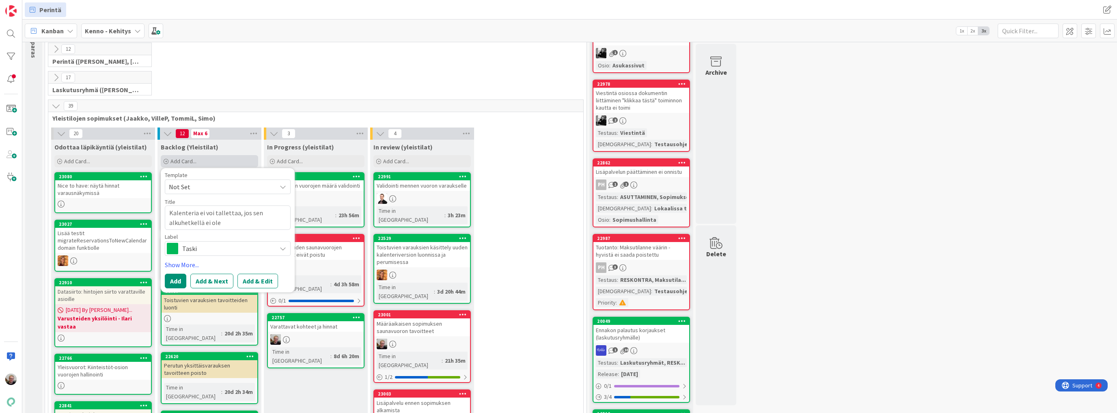
type textarea "Kalenteria ei voi tallettaa, jos sen alkuhetkellä ei ole"
type textarea "x"
type textarea "Kalenteria ei voi tallettaa, jos sen alkuhetkellä ei ole v"
type textarea "x"
type textarea "Kalenteria ei voi tallettaa, jos sen alkuhetkellä ei ole vo"
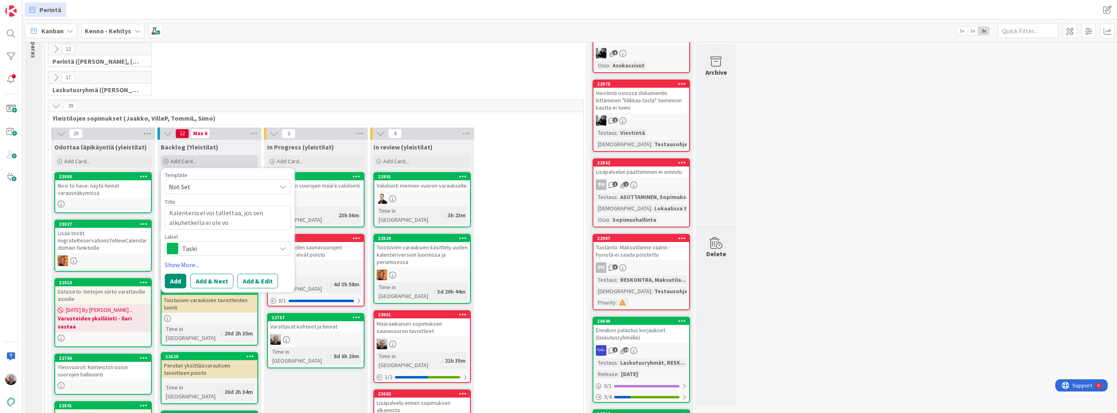
type textarea "x"
type textarea "Kalenteria ei voi tallettaa, jos sen alkuhetkellä ei ole voi"
type textarea "x"
type textarea "Kalenteria ei voi tallettaa, jos sen alkuhetkellä ei ole voim"
type textarea "x"
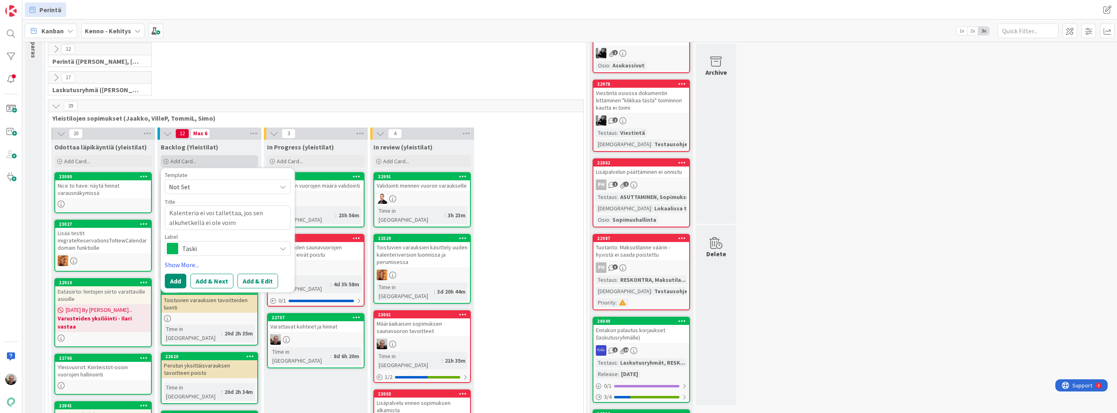
type textarea "Kalenteria ei voi tallettaa, jos sen alkuhetkellä ei ole voima"
type textarea "x"
type textarea "Kalenteria ei voi tallettaa, jos sen alkuhetkellä ei ole voimas"
type textarea "x"
type textarea "Kalenteria ei voi tallettaa, jos sen alkuhetkellä ei ole voimass"
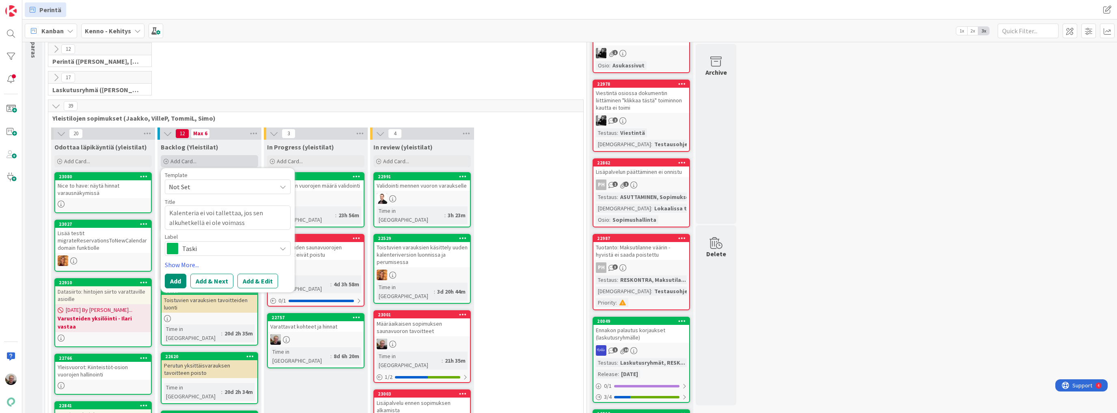
type textarea "x"
type textarea "Kalenteria ei voi tallettaa, jos sen alkuhetkellä ei ole voimassa"
type textarea "x"
type textarea "Kalenteria ei voi tallettaa, jos sen alkuhetkellä ei ole voimassa"
type textarea "x"
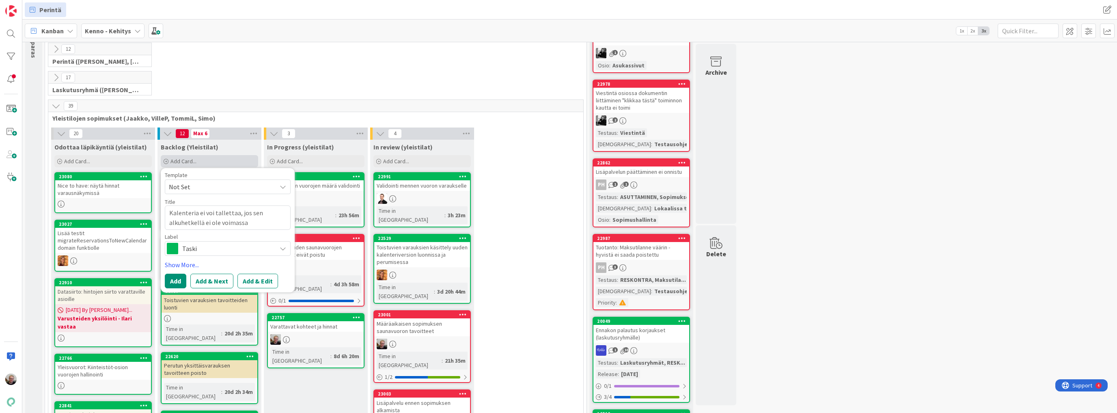
type textarea "Kalenteria ei voi tallettaa, jos sen alkuhetkellä ei ole voimassa o"
type textarea "x"
type textarea "Kalenteria ei voi tallettaa, jos sen alkuhetkellä ei ole voimassa ol"
type textarea "x"
type textarea "Kalenteria ei voi tallettaa, jos sen alkuhetkellä ei ole voimassa ole"
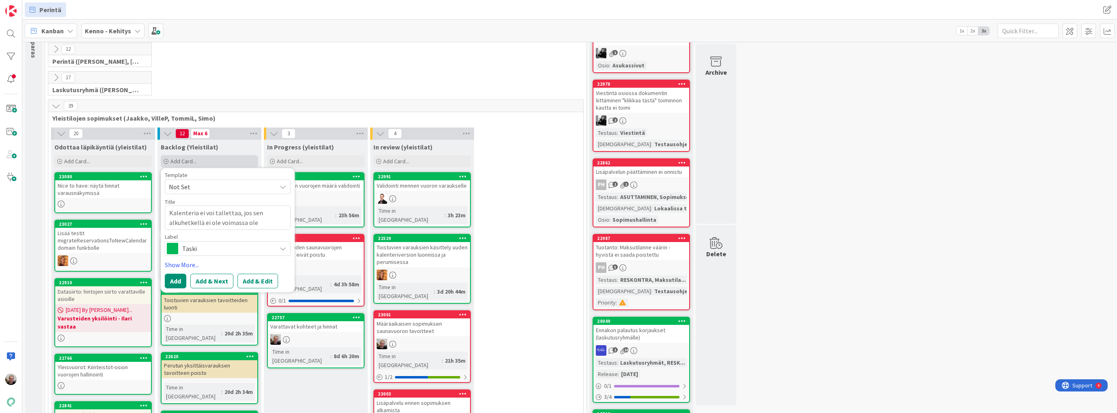
type textarea "x"
type textarea "Kalenteria ei voi tallettaa, jos sen alkuhetkellä ei ole voimassa olev"
type textarea "x"
type textarea "Kalenteria ei voi tallettaa, jos sen alkuhetkellä ei ole voimassa olevi"
type textarea "x"
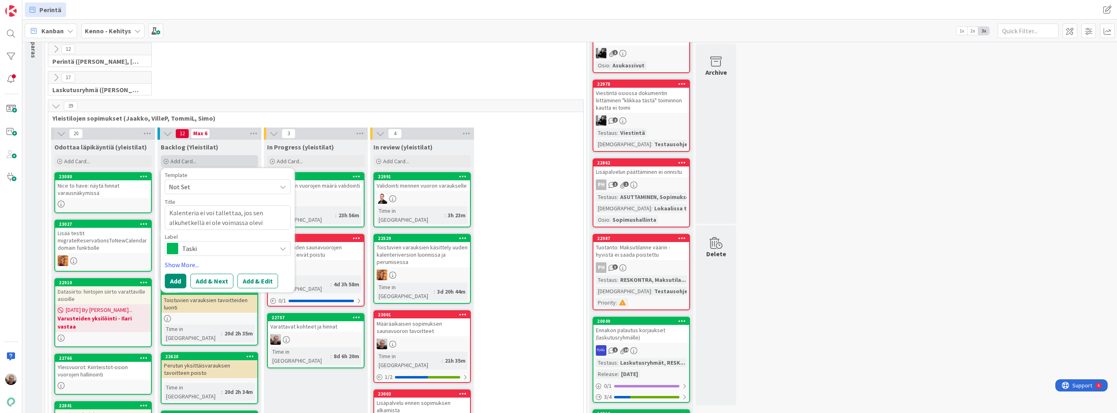
type textarea "Kalenteria ei voi tallettaa, jos sen alkuhetkellä ei ole voimassa olevia"
type textarea "x"
type textarea "Kalenteria ei voi tallettaa, jos sen alkuhetkellä ei ole voimassa olevia"
type textarea "x"
type textarea "Kalenteria ei voi tallettaa, jos sen alkuhetkellä ei ole voimassa olevia h"
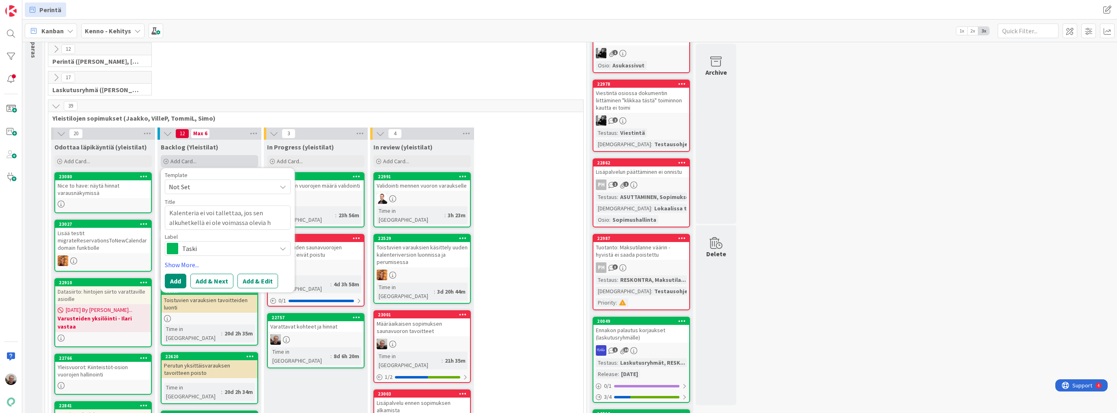
type textarea "x"
type textarea "Kalenteria ei voi tallettaa, jos sen alkuhetkellä ei ole voimassa olevia hi"
type textarea "x"
type textarea "Kalenteria ei voi tallettaa, jos sen alkuhetkellä ei ole voimassa olevia hin"
type textarea "x"
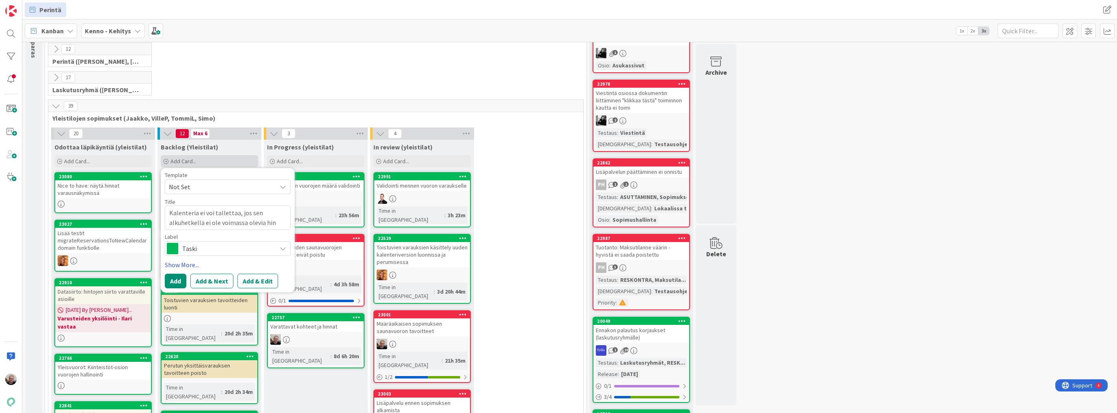
type textarea "Kalenteria ei voi tallettaa, jos sen alkuhetkellä ei ole voimassa olevia hint"
type textarea "x"
type textarea "Kalenteria ei voi tallettaa, jos sen alkuhetkellä ei ole voimassa olevia hinto"
click at [265, 280] on button "Add & Edit" at bounding box center [258, 281] width 41 height 15
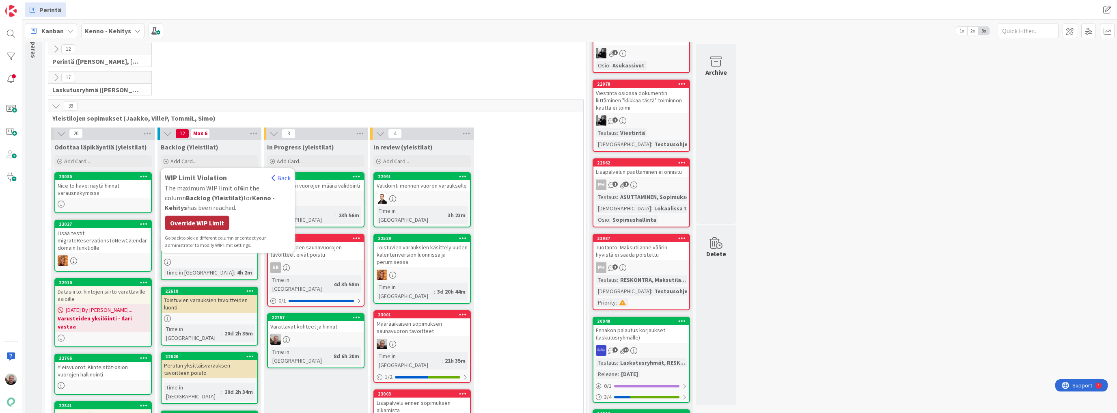
click at [217, 225] on div "Override WIP Limit" at bounding box center [197, 223] width 65 height 15
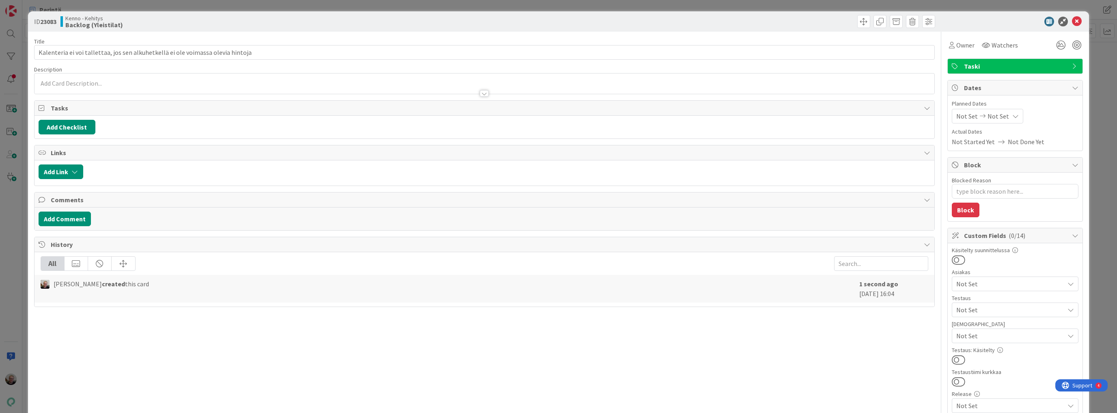
click at [201, 86] on div at bounding box center [485, 89] width 900 height 9
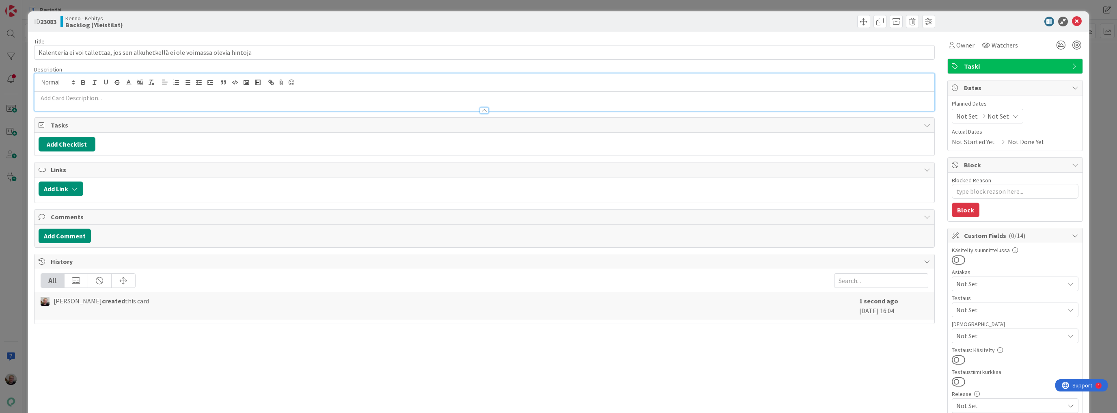
click at [202, 103] on div at bounding box center [485, 106] width 900 height 9
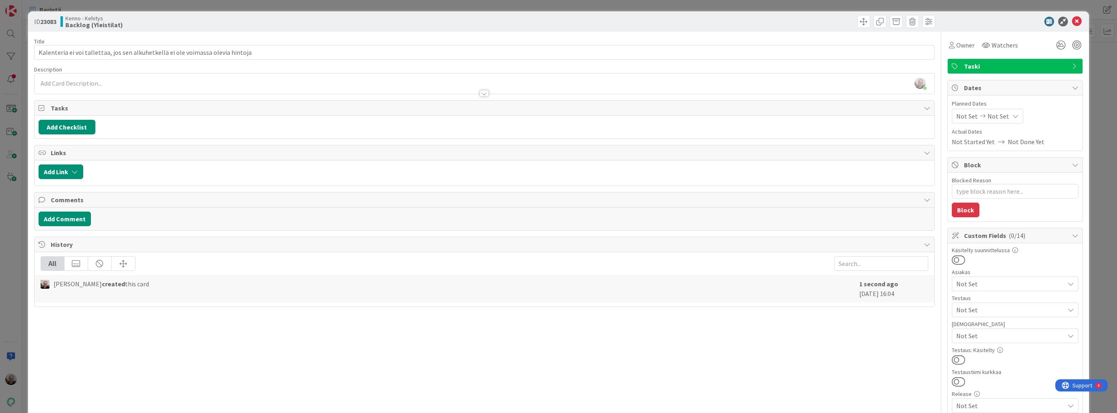
click at [190, 81] on div "[PERSON_NAME] just joined" at bounding box center [485, 83] width 900 height 20
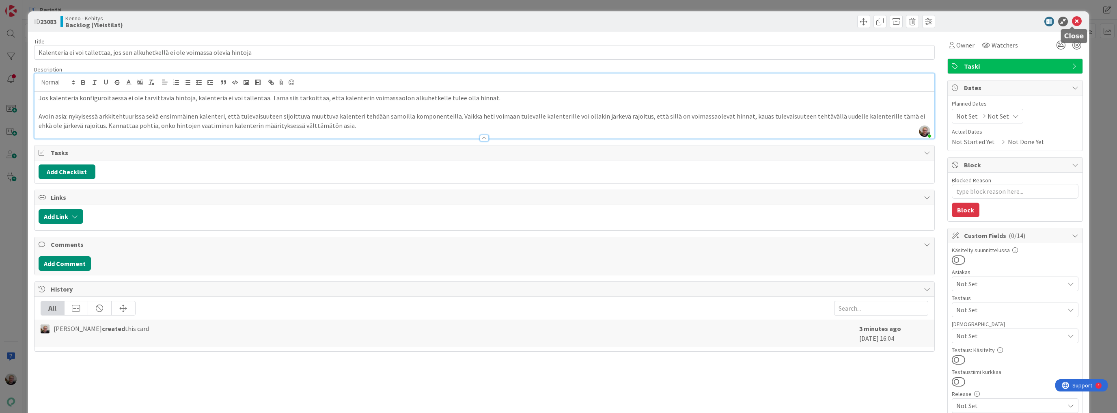
click at [1072, 19] on icon at bounding box center [1077, 22] width 10 height 10
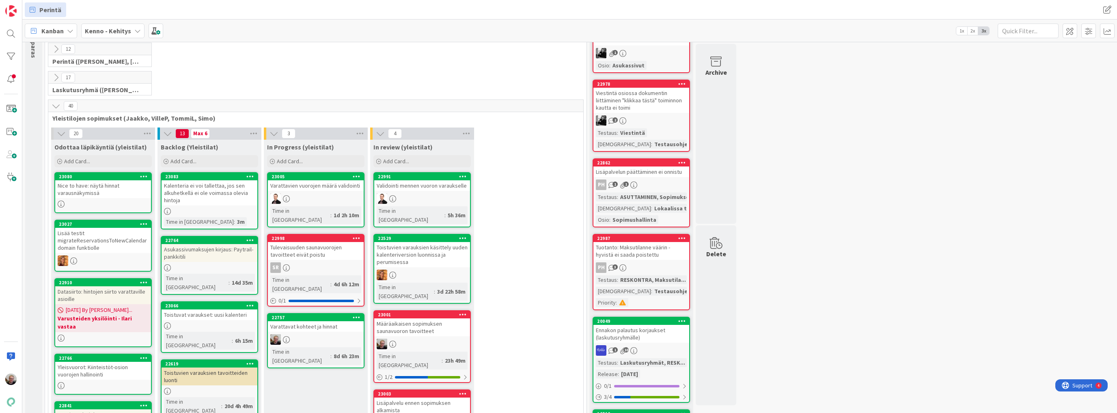
click at [317, 321] on div "Varattavat kohteet ja hinnat" at bounding box center [316, 326] width 96 height 11
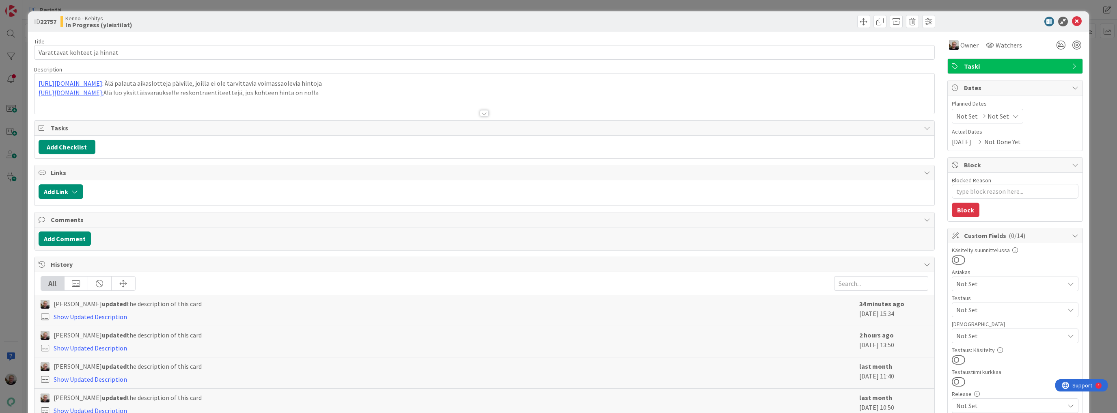
click at [238, 103] on div at bounding box center [485, 103] width 900 height 21
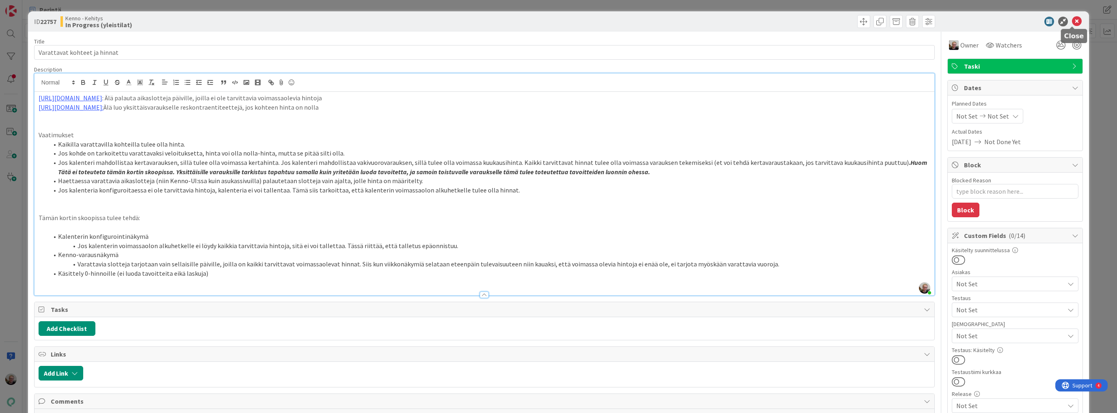
click at [1072, 23] on icon at bounding box center [1077, 22] width 10 height 10
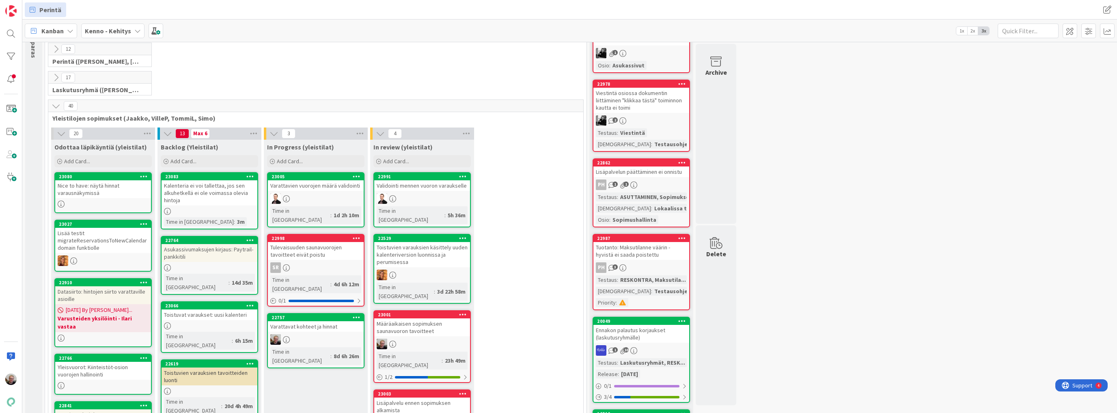
click at [188, 188] on div "Kalenteria ei voi tallettaa, jos sen alkuhetkellä ei ole voimassa olevia hintoja" at bounding box center [210, 192] width 96 height 25
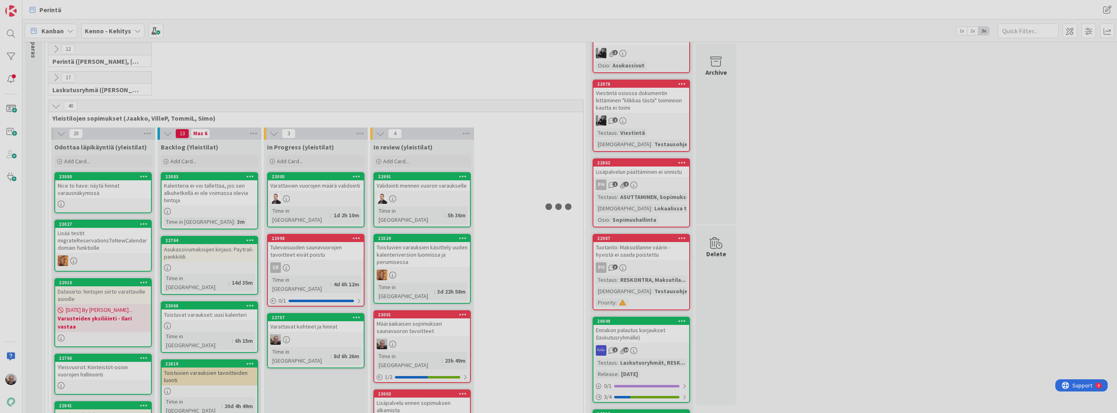
click at [188, 188] on div at bounding box center [558, 206] width 1117 height 413
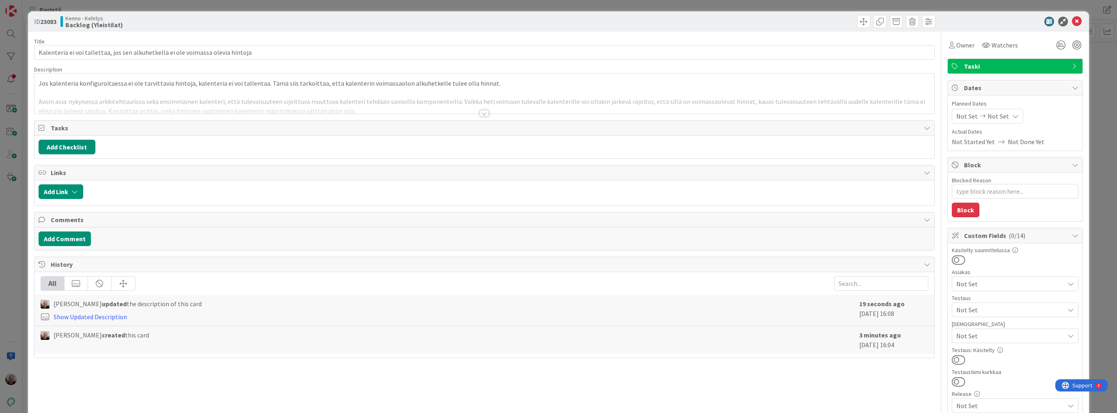
click at [188, 103] on div at bounding box center [485, 103] width 900 height 21
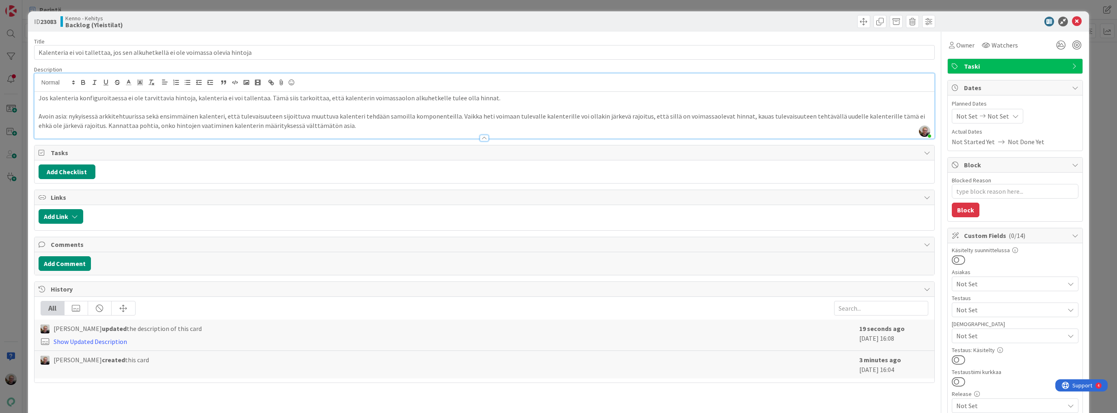
drag, startPoint x: 38, startPoint y: 98, endPoint x: 65, endPoint y: 87, distance: 29.0
click at [39, 98] on p "Jos kalenteria konfiguroitaessa ei ole tarvittavia hintoja, kalenteria ei voi t…" at bounding box center [485, 97] width 892 height 9
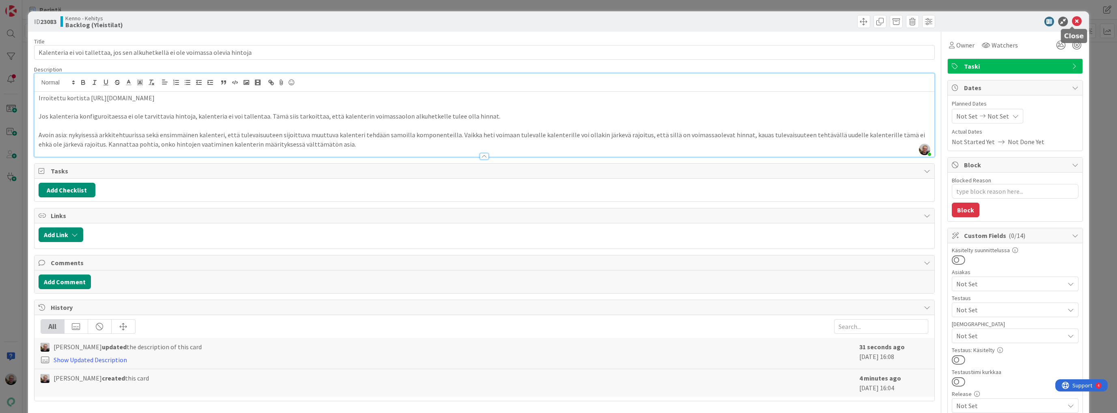
click at [1073, 22] on icon at bounding box center [1077, 22] width 10 height 10
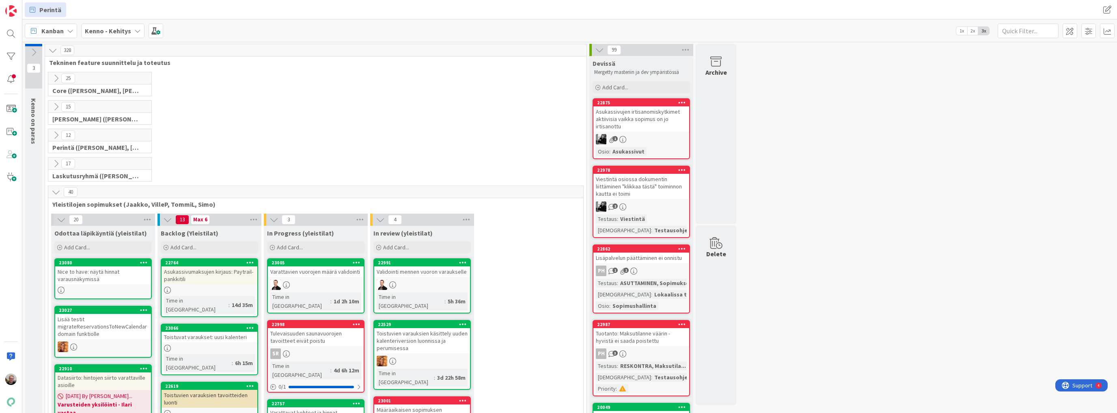
scroll to position [130, 0]
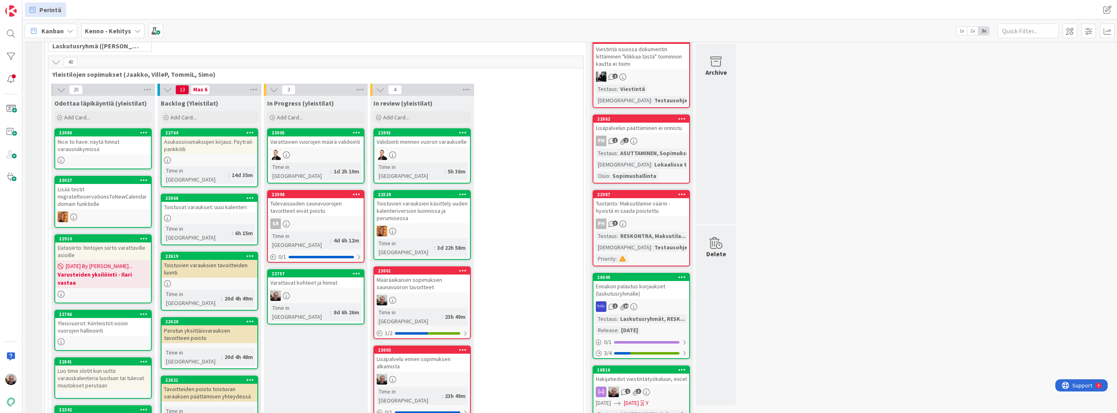
click at [300, 277] on div "Varattavat kohteet ja hinnat" at bounding box center [316, 282] width 96 height 11
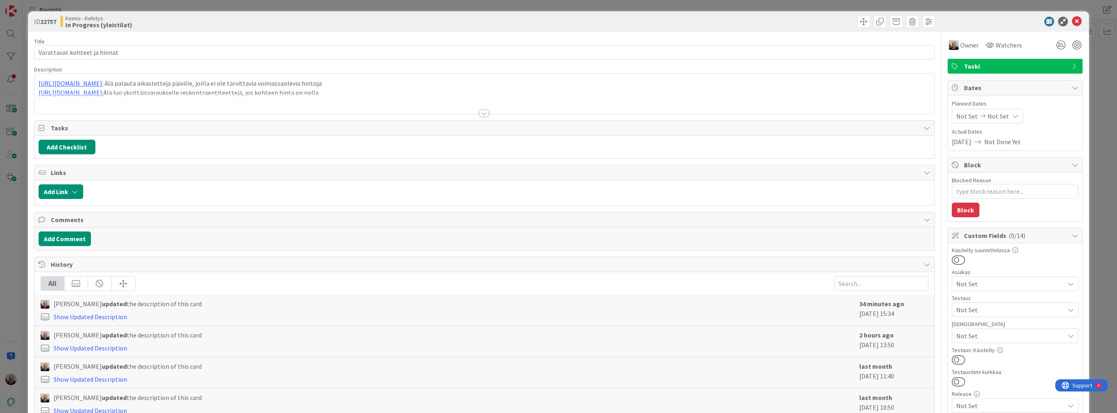
click at [381, 104] on div at bounding box center [485, 103] width 900 height 21
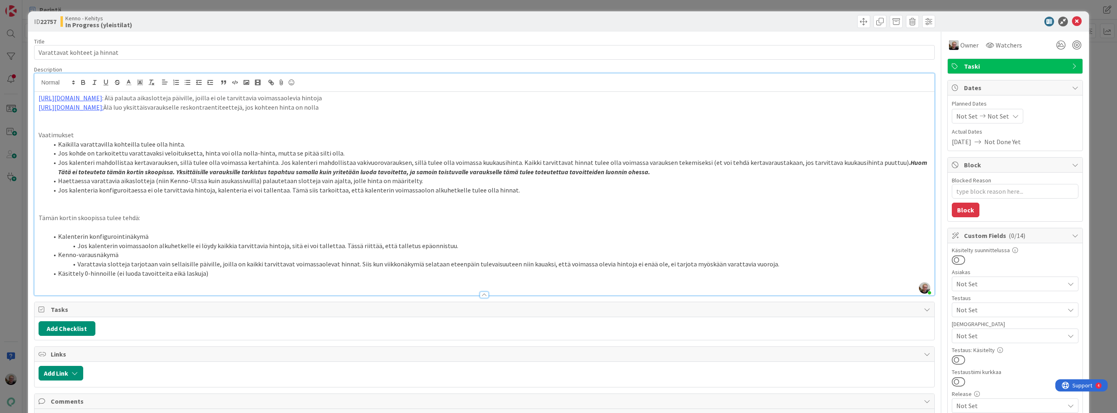
click at [419, 183] on li "Haettaessa varattavia aikaslotteja (niin Kenno-UI:ssa kuin asukassivuilla) pala…" at bounding box center [489, 180] width 882 height 9
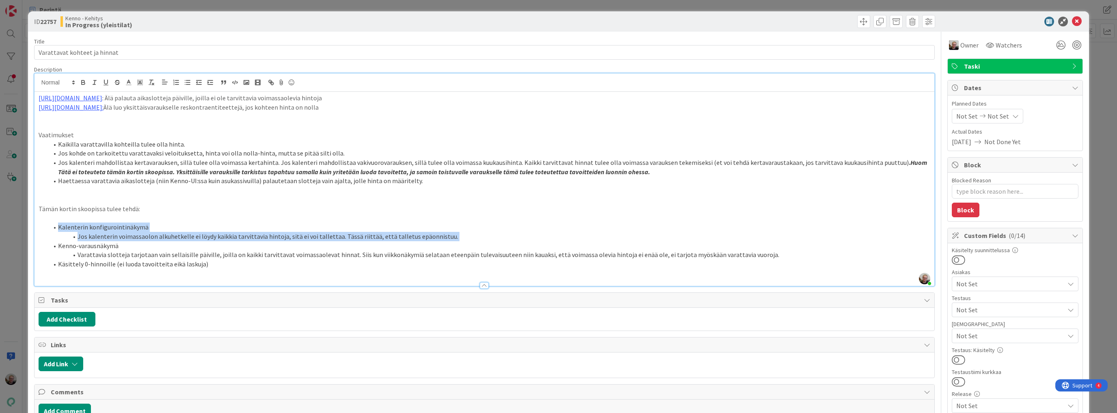
copy ol "Kalenterin konfigurointinäkymä Jos kalenterin voimassaolon alkuhetkelle ei löyd…"
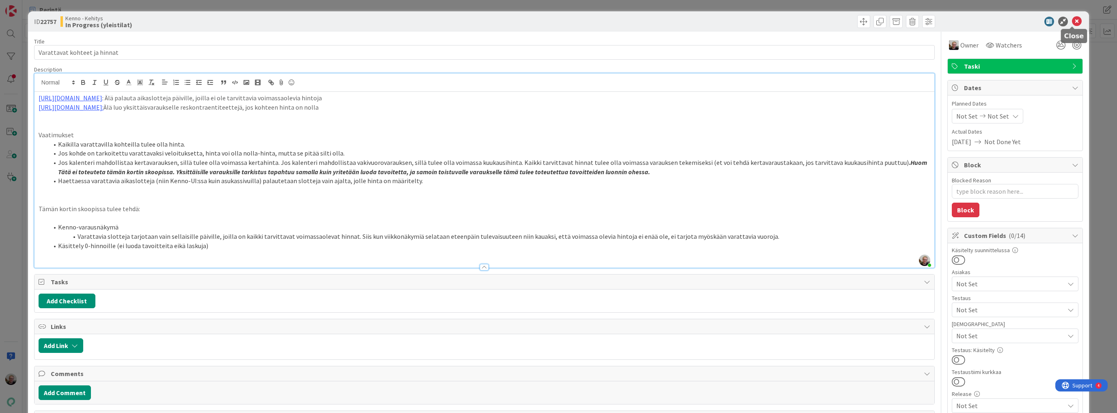
click at [1072, 21] on icon at bounding box center [1077, 22] width 10 height 10
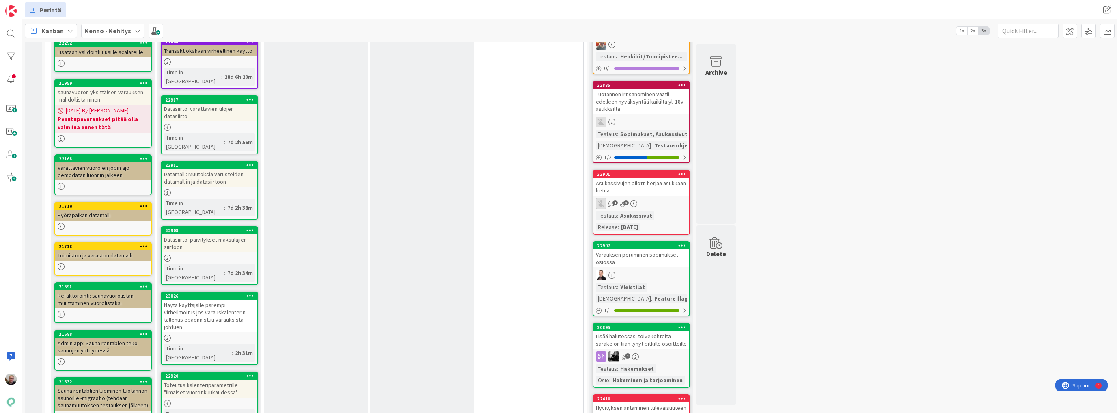
scroll to position [715, 0]
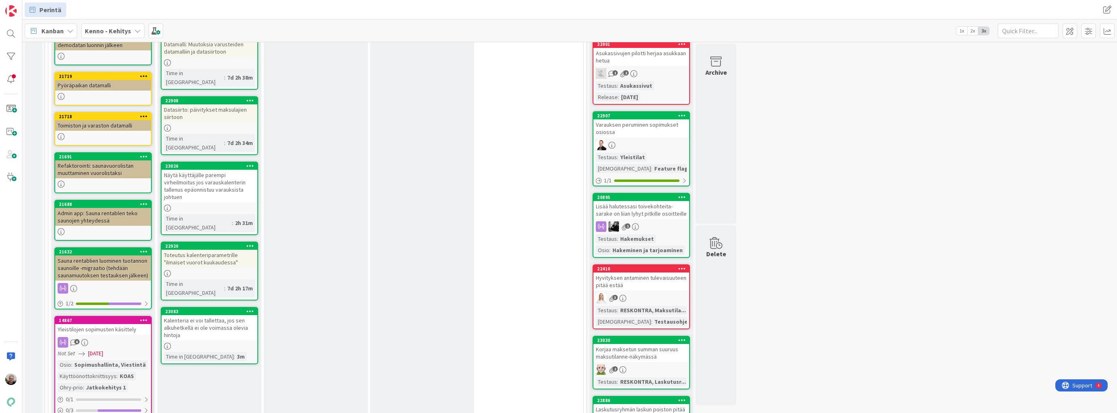
click at [199, 315] on div "Kalenteria ei voi tallettaa, jos sen alkuhetkellä ei ole voimassa olevia hintoja" at bounding box center [210, 327] width 96 height 25
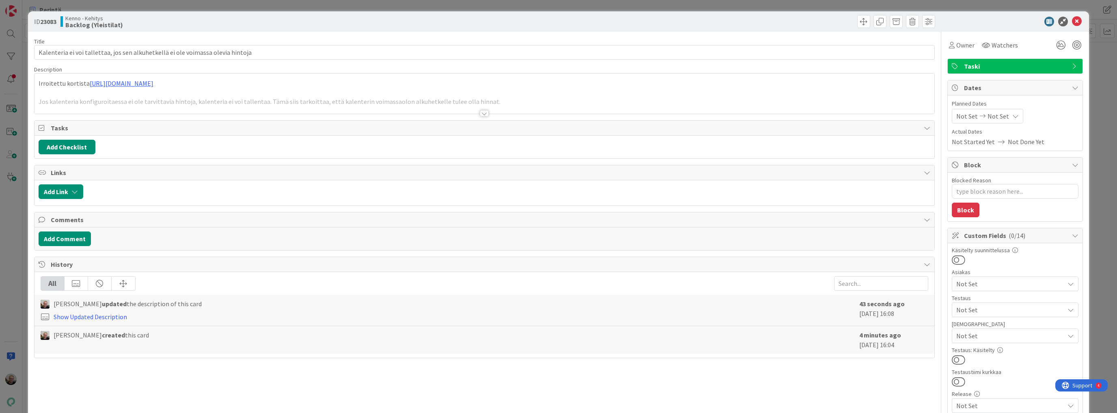
click at [492, 96] on div at bounding box center [485, 103] width 900 height 21
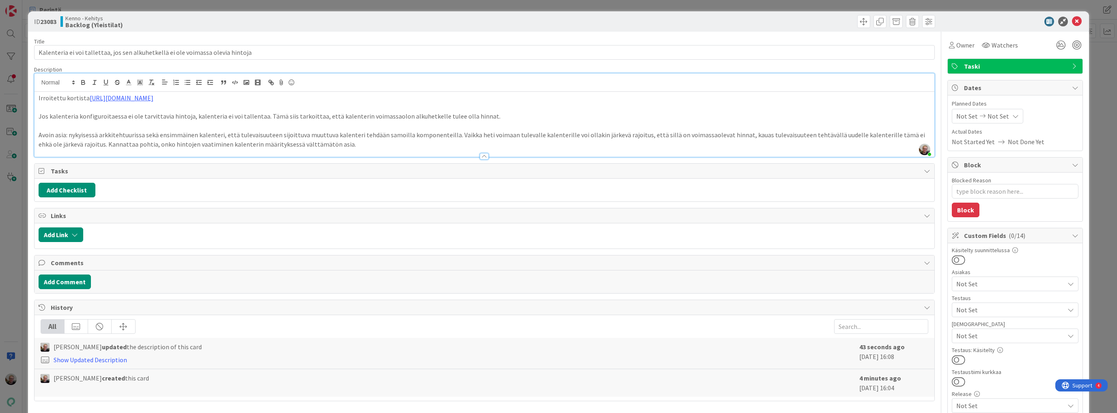
click at [484, 115] on p "Jos kalenteria konfiguroitaessa ei ole tarvittavia hintoja, kalenteria ei voi t…" at bounding box center [485, 116] width 892 height 9
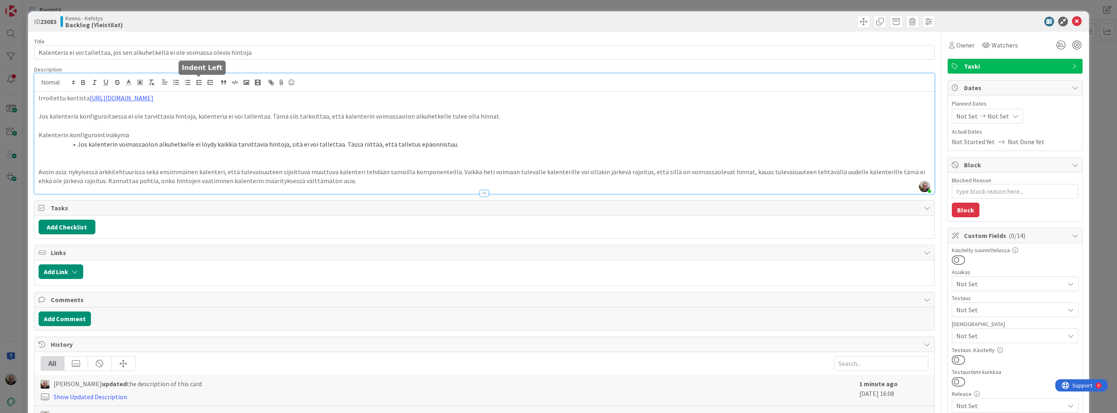
click at [198, 83] on icon "button" at bounding box center [198, 82] width 7 height 7
click at [599, 171] on p "Avoin asia: nykyisessä arkkitehtuurissa sekä ensimmäinen kalenteri, että tuleva…" at bounding box center [485, 176] width 892 height 18
drag, startPoint x: 37, startPoint y: 184, endPoint x: 79, endPoint y: 178, distance: 41.8
click at [79, 178] on div "Irroitettu kortista [URL][DOMAIN_NAME] Jos kalenteria konfiguroitaessa ei ole t…" at bounding box center [485, 143] width 900 height 102
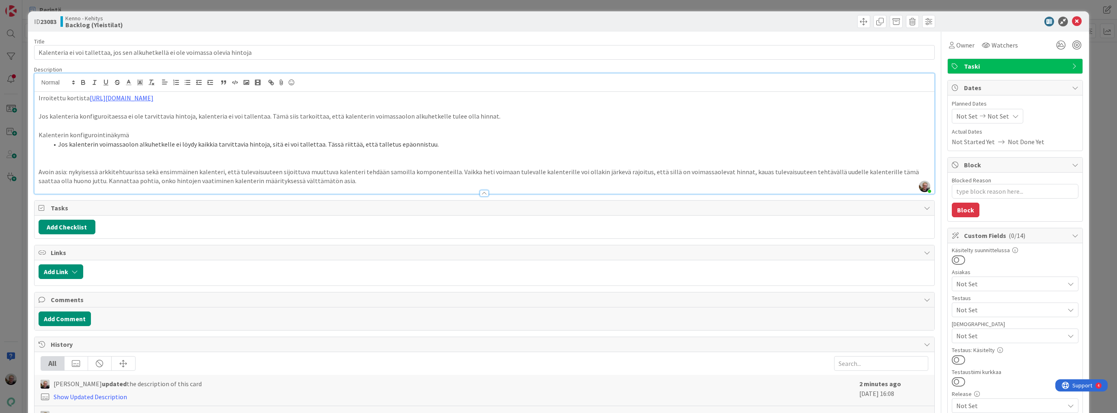
click at [121, 180] on p "Avoin asia: nykyisessä arkkitehtuurissa sekä ensimmäinen kalenteri, että tuleva…" at bounding box center [485, 176] width 892 height 18
click at [1075, 19] on icon at bounding box center [1077, 22] width 10 height 10
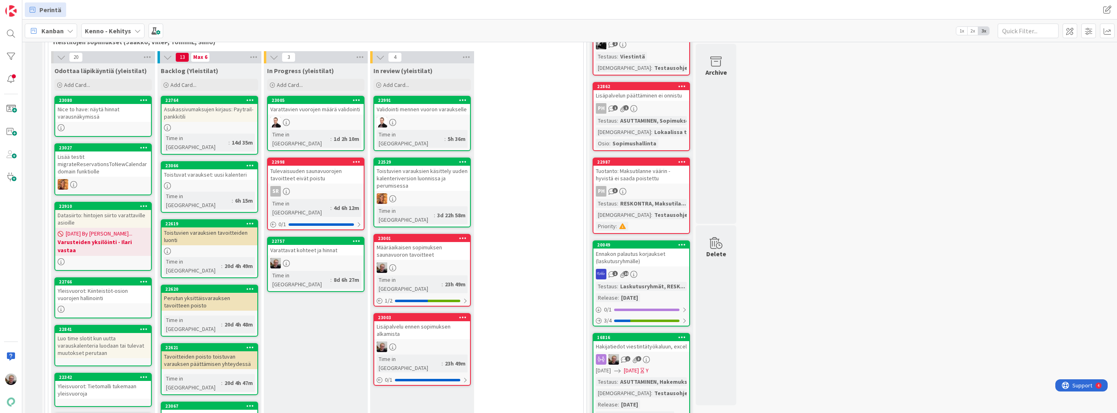
click at [318, 245] on div "Varattavat kohteet ja hinnat" at bounding box center [316, 250] width 96 height 11
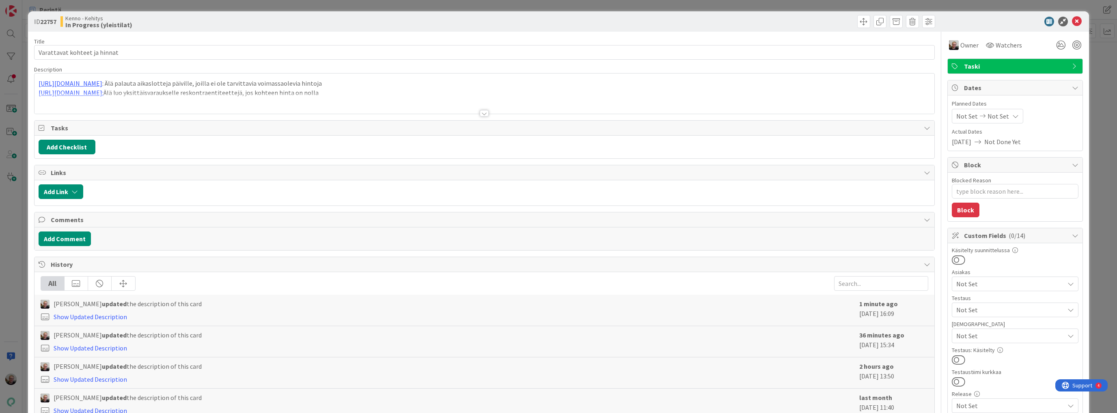
click at [313, 95] on div at bounding box center [485, 103] width 900 height 21
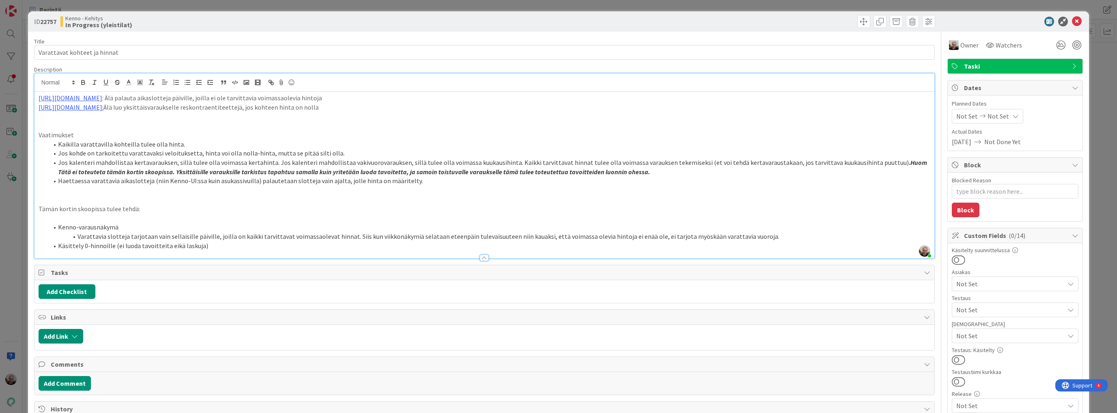
click at [272, 174] on em "Huom Tätä ei toteuteta tämän kortin skoopissa. Yksittäisille varauksille tarkis…" at bounding box center [493, 166] width 870 height 17
click at [682, 175] on li "Jos kalenteri mahdollistaa kertavarauksen, sillä tulee olla voimassa kertahinta…" at bounding box center [489, 167] width 882 height 18
click at [1072, 19] on icon at bounding box center [1077, 22] width 10 height 10
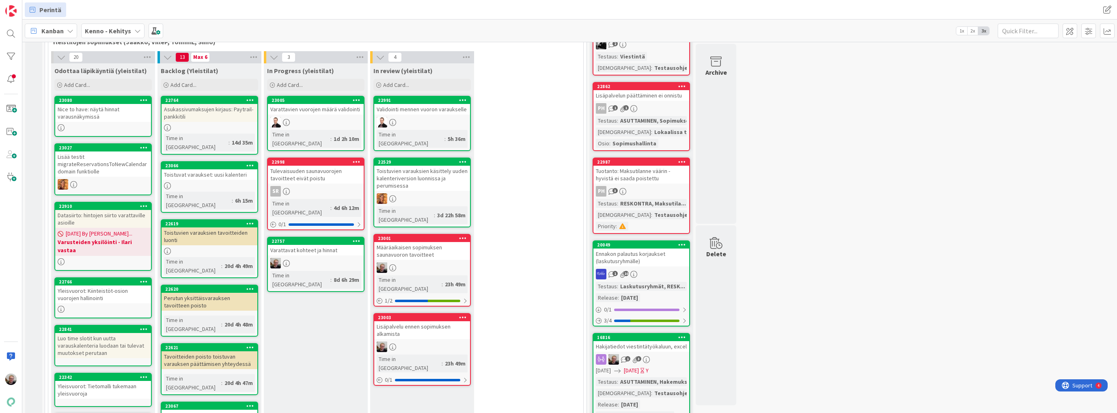
click at [357, 238] on icon at bounding box center [357, 241] width 8 height 6
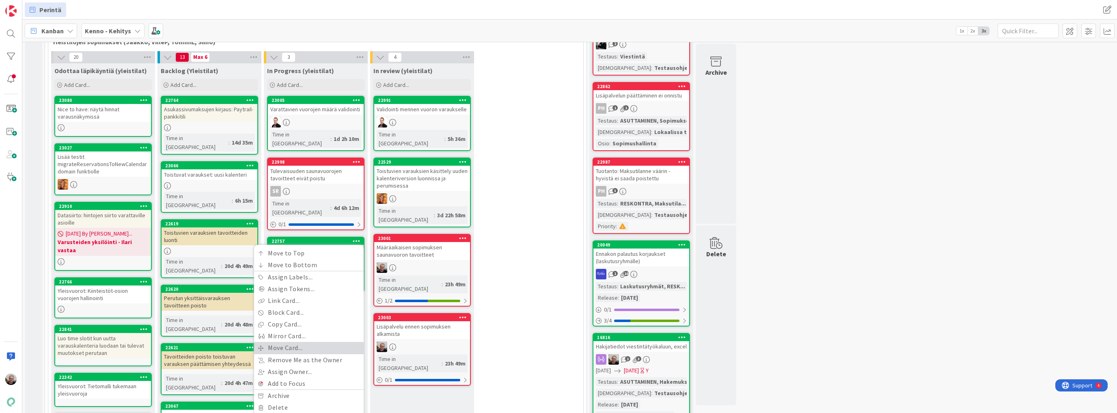
click at [299, 342] on link "Move Card..." at bounding box center [309, 348] width 110 height 12
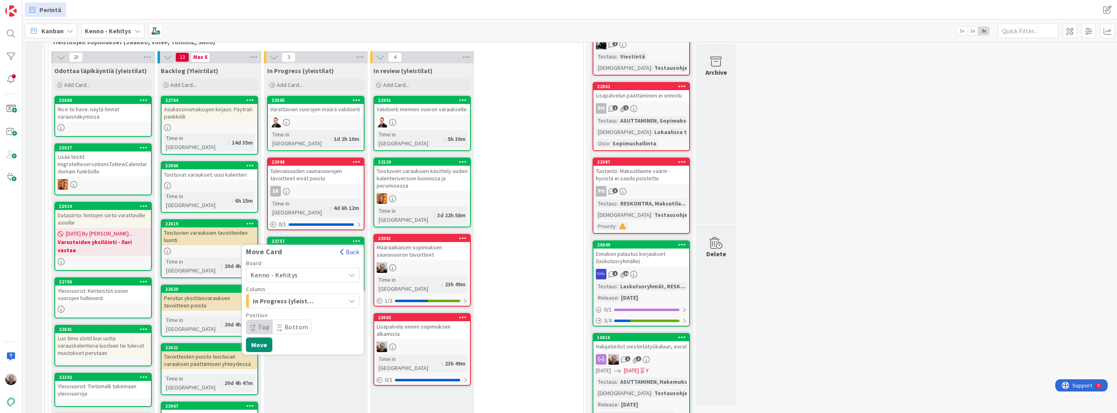
click at [350, 272] on icon at bounding box center [352, 275] width 7 height 6
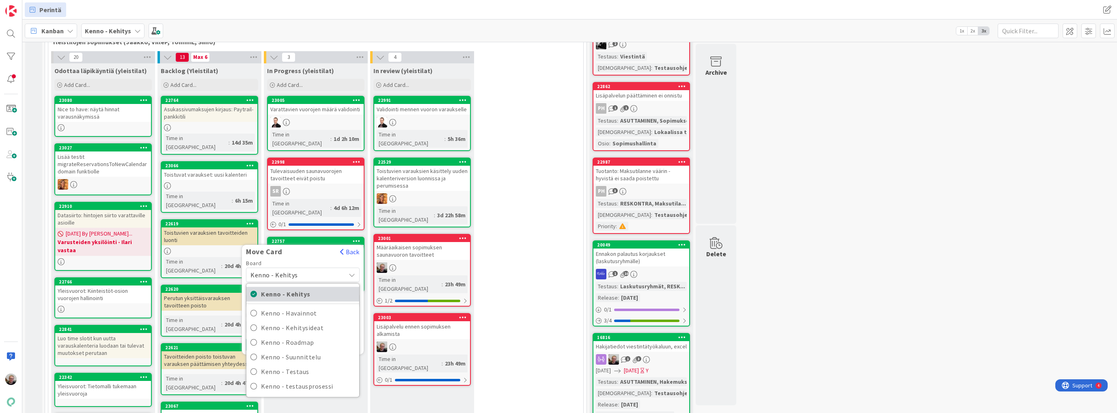
click at [333, 288] on span "Kenno - Kehitys" at bounding box center [308, 294] width 94 height 12
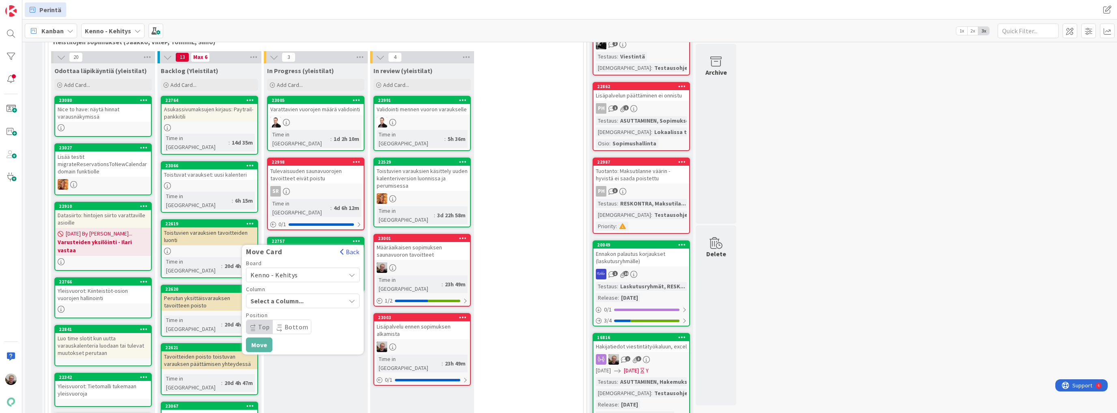
click at [352, 298] on icon "button" at bounding box center [352, 301] width 6 height 6
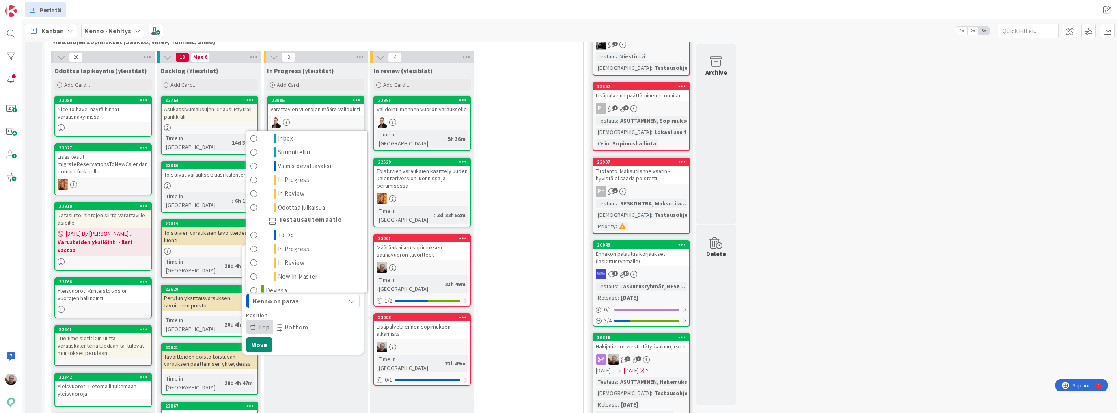
scroll to position [991, 0]
click at [290, 275] on link "Devissä" at bounding box center [306, 282] width 121 height 14
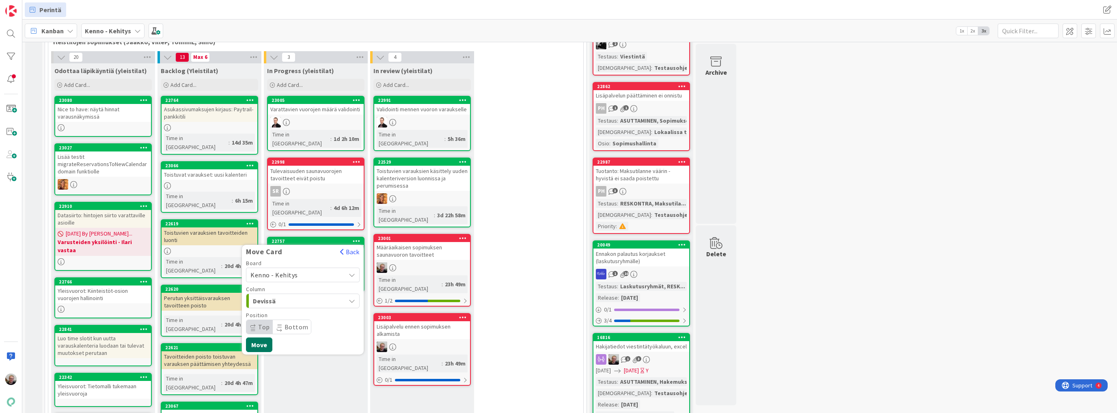
click at [260, 337] on button "Move" at bounding box center [259, 344] width 26 height 15
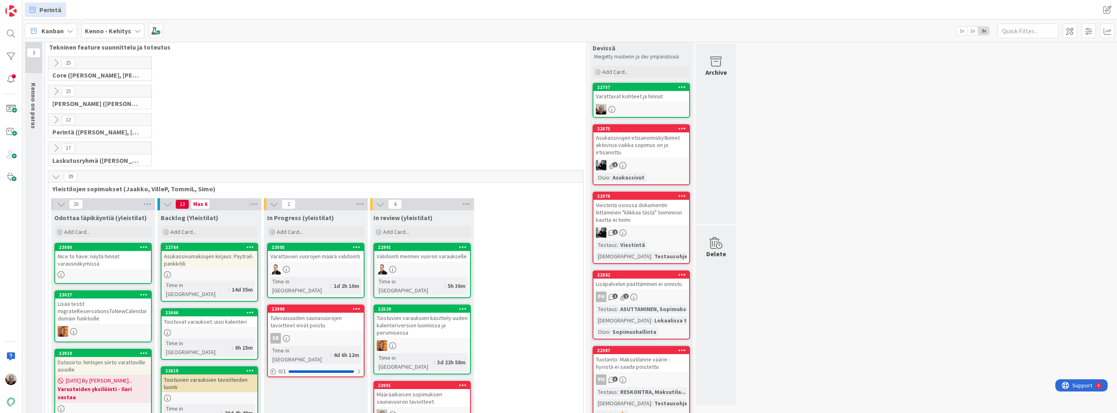
scroll to position [0, 0]
